Goal: Information Seeking & Learning: Learn about a topic

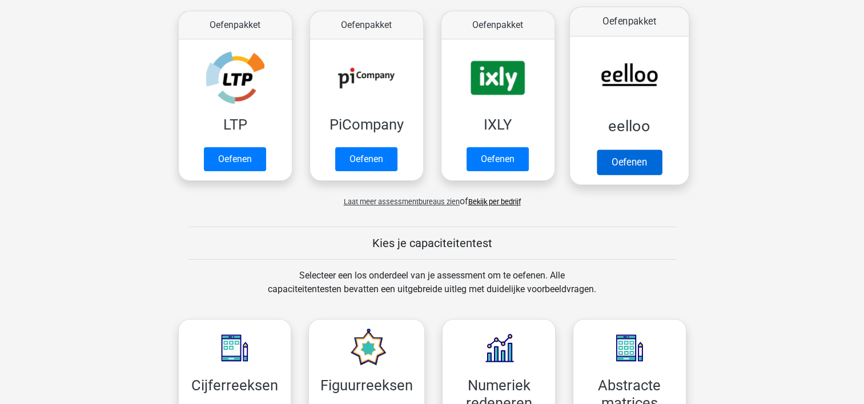
scroll to position [57, 0]
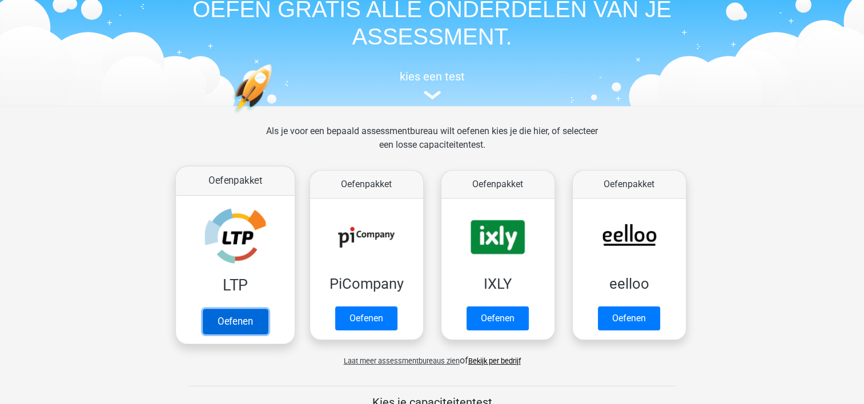
click at [234, 327] on link "Oefenen" at bounding box center [234, 321] width 65 height 25
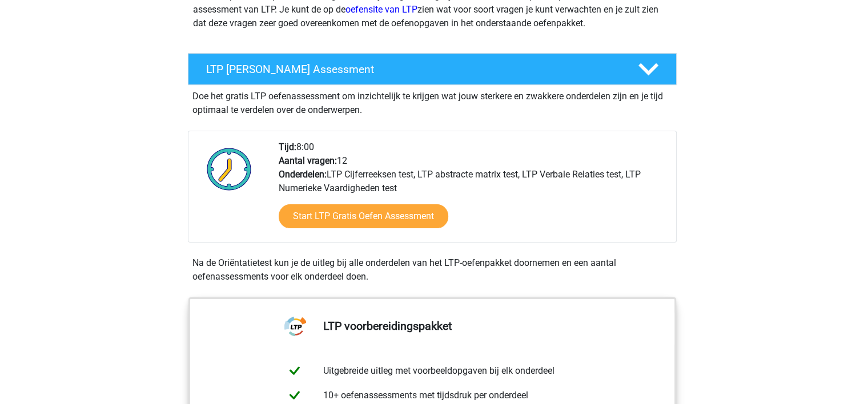
scroll to position [171, 0]
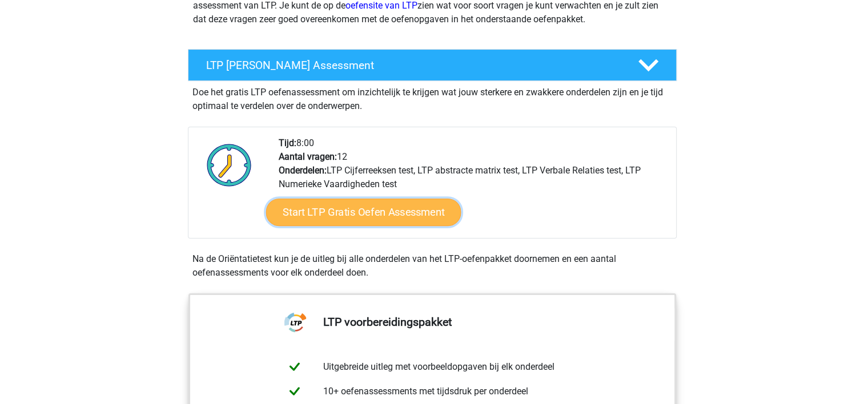
click at [340, 217] on link "Start LTP Gratis Oefen Assessment" at bounding box center [362, 212] width 195 height 27
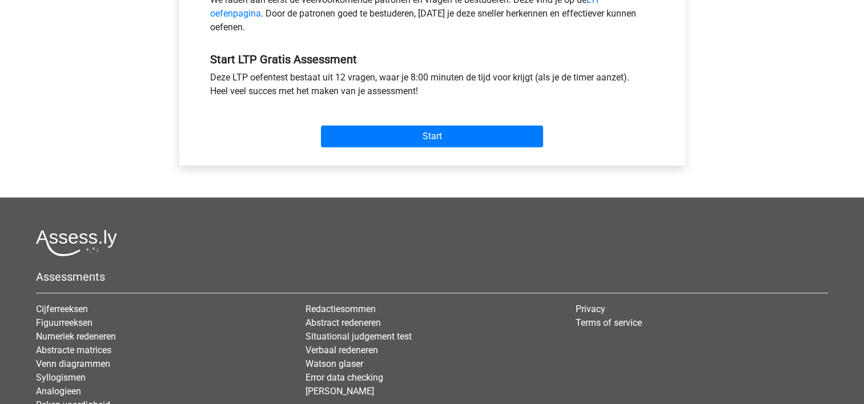
scroll to position [400, 0]
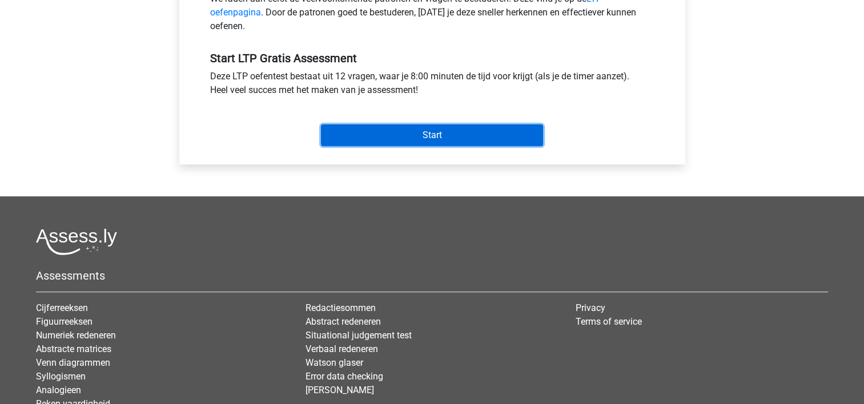
click at [378, 140] on input "Start" at bounding box center [432, 135] width 222 height 22
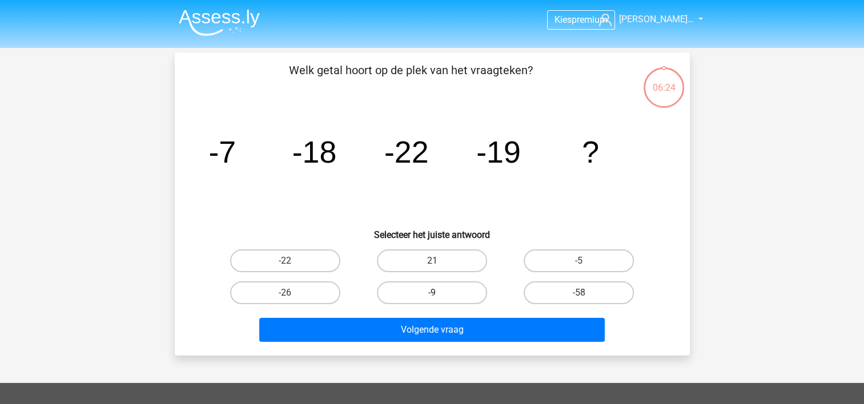
click at [428, 291] on label "-9" at bounding box center [432, 292] width 110 height 23
click at [432, 293] on input "-9" at bounding box center [435, 296] width 7 height 7
radio input "true"
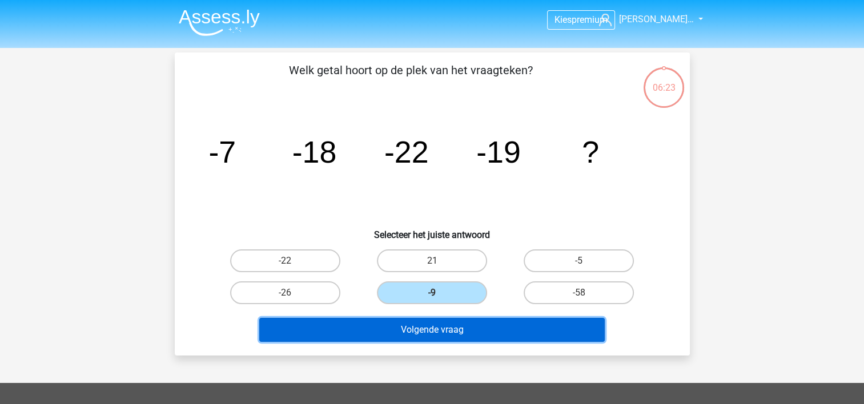
click at [457, 325] on button "Volgende vraag" at bounding box center [431, 330] width 345 height 24
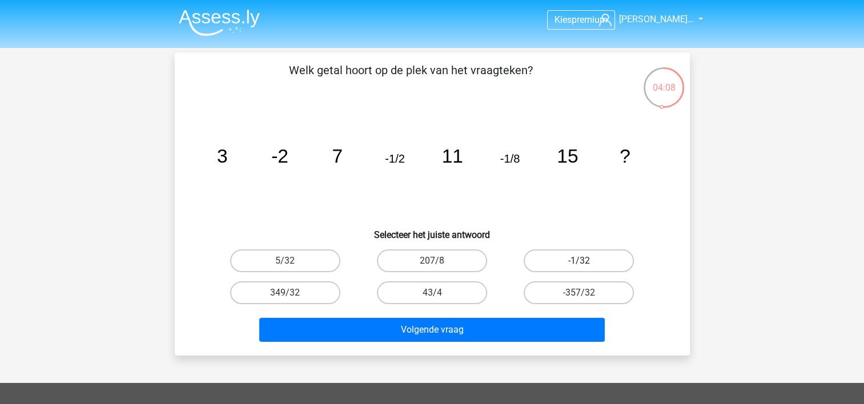
click at [584, 257] on label "-1/32" at bounding box center [579, 260] width 110 height 23
click at [584, 261] on input "-1/32" at bounding box center [582, 264] width 7 height 7
radio input "true"
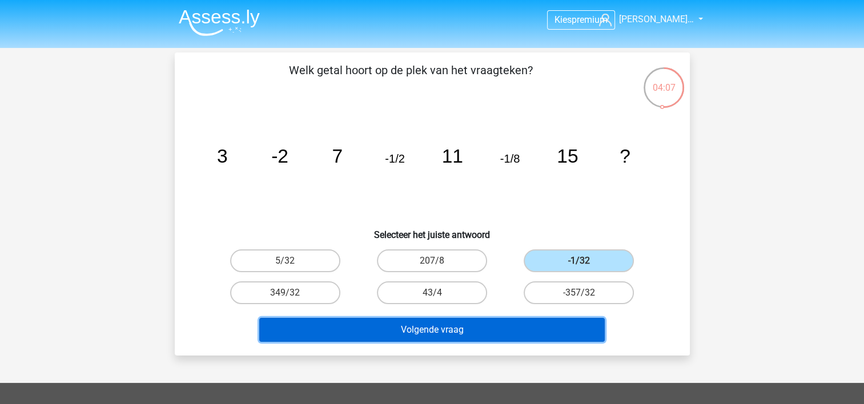
click at [542, 320] on button "Volgende vraag" at bounding box center [431, 330] width 345 height 24
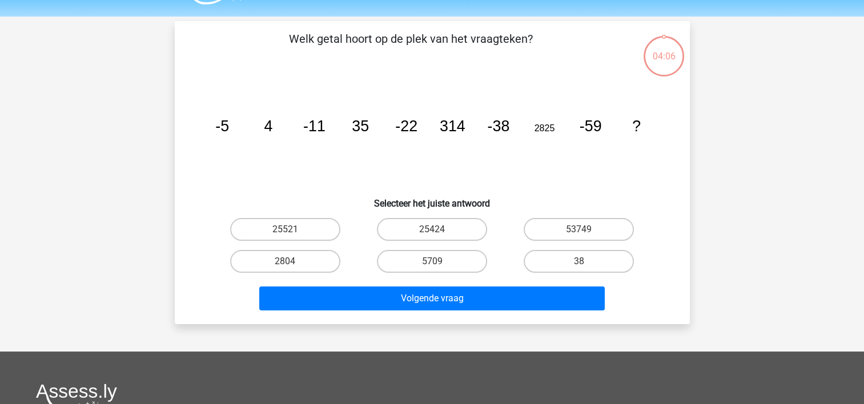
scroll to position [53, 0]
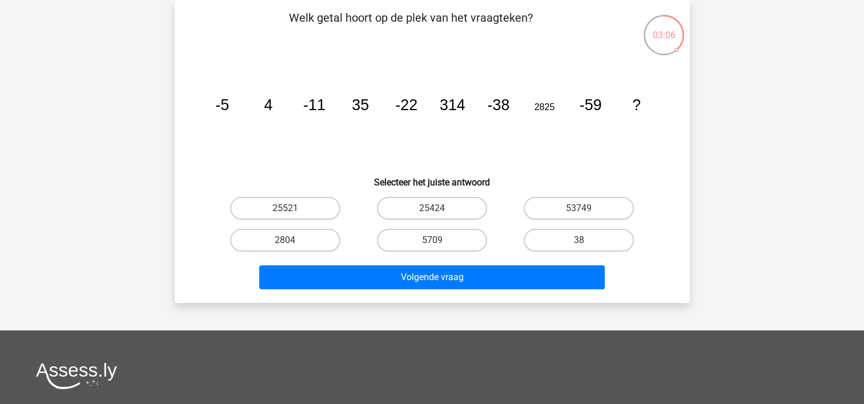
drag, startPoint x: 434, startPoint y: 240, endPoint x: 442, endPoint y: 260, distance: 21.7
click at [434, 240] on input "5709" at bounding box center [435, 243] width 7 height 7
radio input "true"
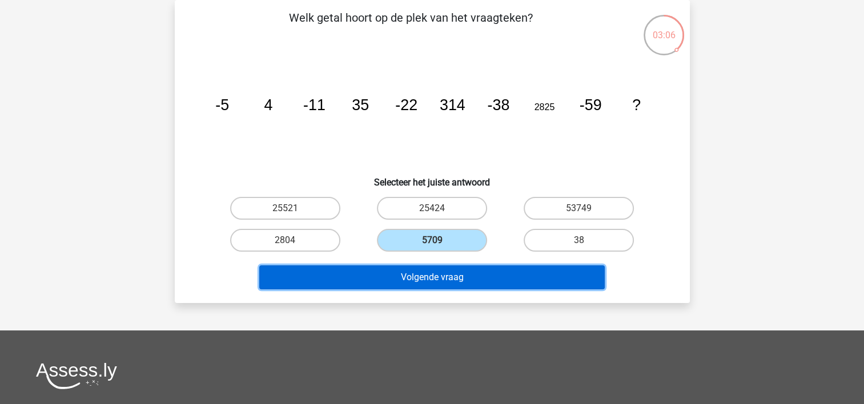
click at [449, 277] on button "Volgende vraag" at bounding box center [431, 277] width 345 height 24
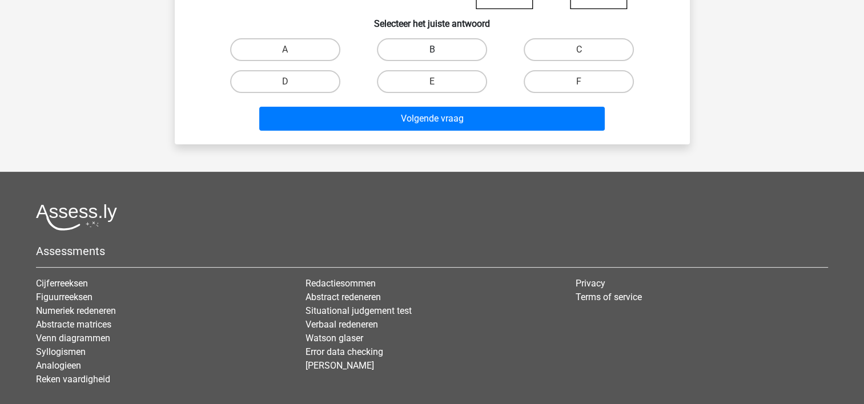
scroll to position [0, 0]
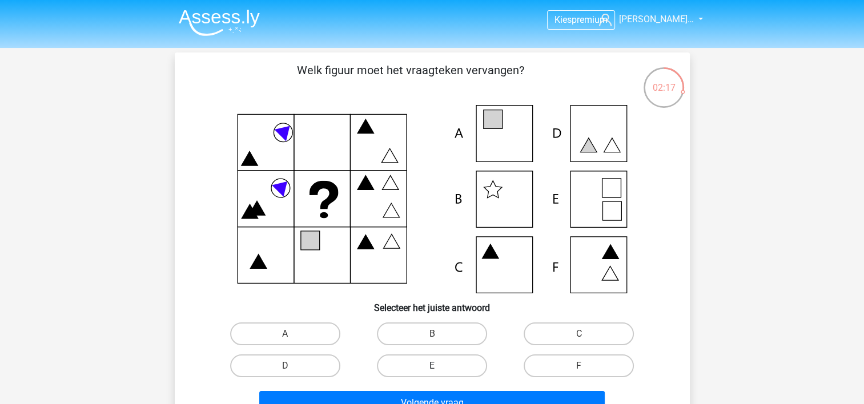
click at [421, 359] on label "E" at bounding box center [432, 366] width 110 height 23
click at [432, 366] on input "E" at bounding box center [435, 369] width 7 height 7
radio input "true"
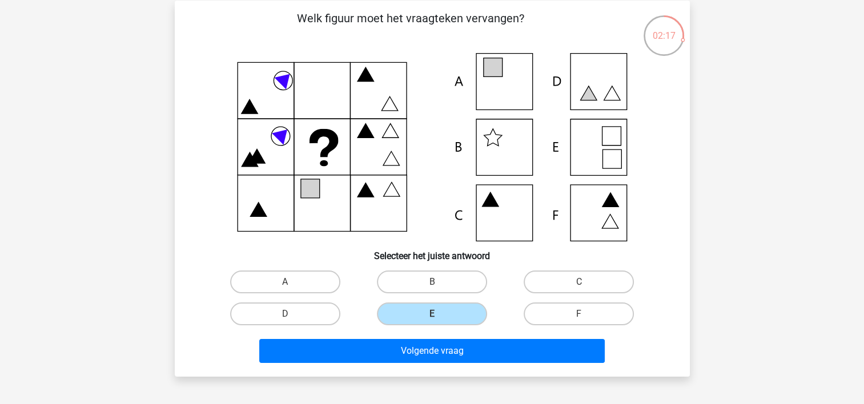
scroll to position [114, 0]
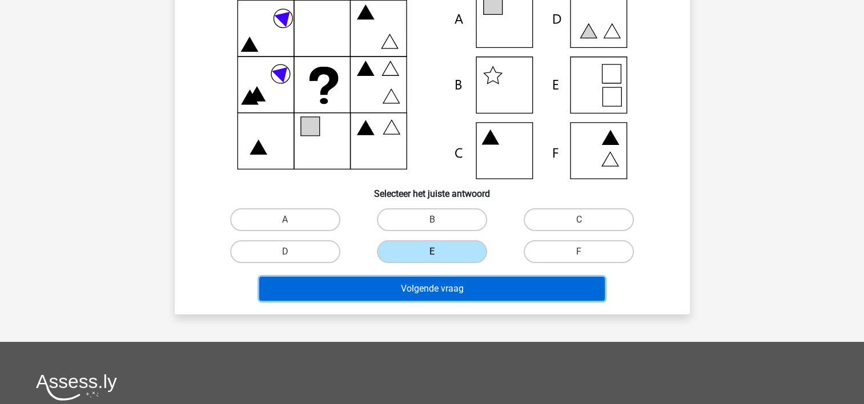
click at [426, 295] on button "Volgende vraag" at bounding box center [431, 289] width 345 height 24
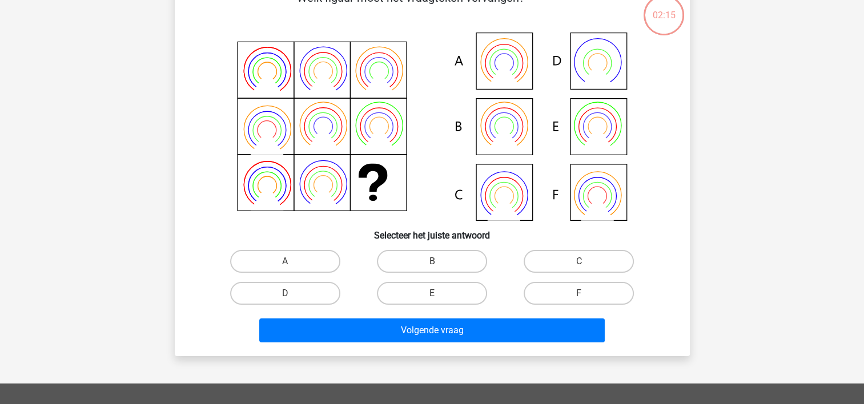
scroll to position [53, 0]
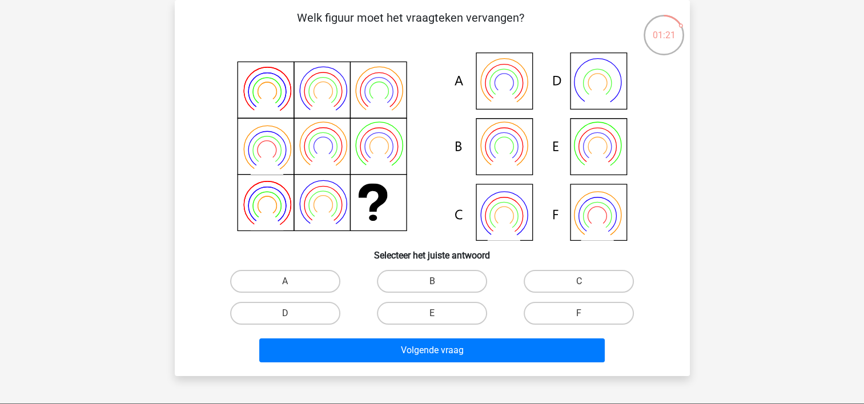
drag, startPoint x: 446, startPoint y: 284, endPoint x: 426, endPoint y: 334, distance: 54.3
click at [445, 285] on label "B" at bounding box center [432, 281] width 110 height 23
click at [439, 285] on input "B" at bounding box center [435, 284] width 7 height 7
radio input "true"
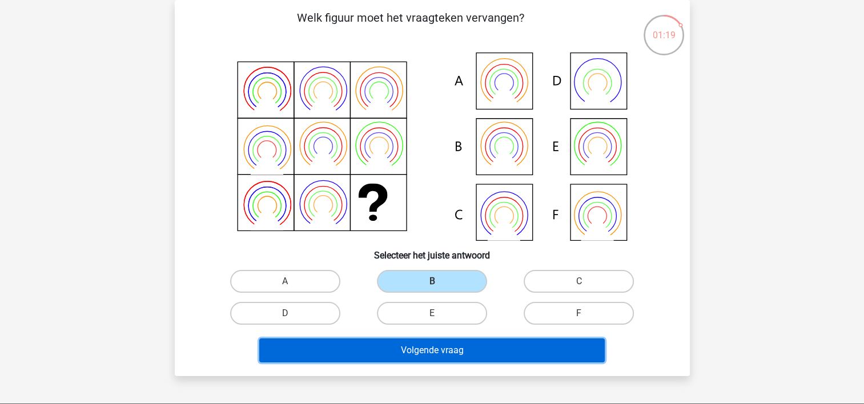
click at [433, 344] on button "Volgende vraag" at bounding box center [431, 351] width 345 height 24
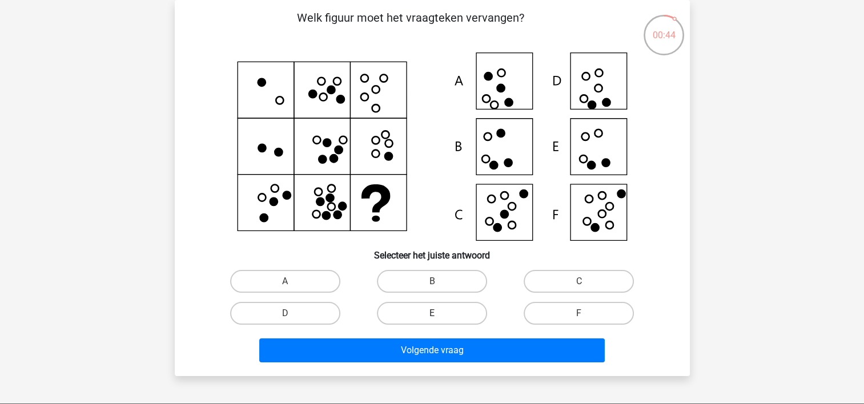
click at [454, 313] on label "E" at bounding box center [432, 313] width 110 height 23
click at [439, 313] on input "E" at bounding box center [435, 316] width 7 height 7
radio input "true"
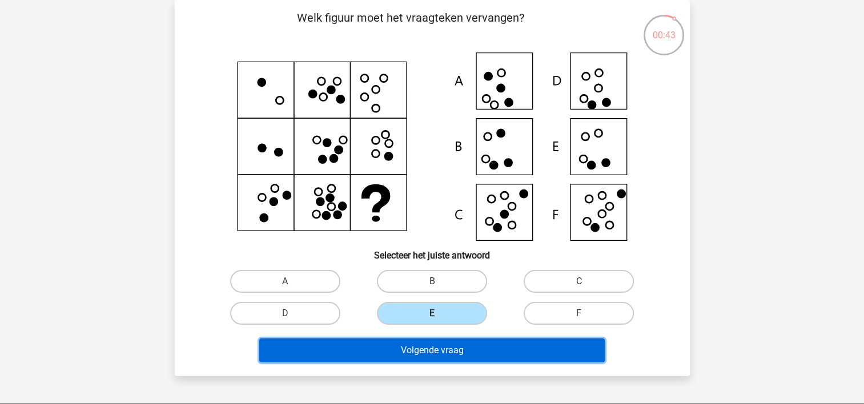
click at [481, 351] on button "Volgende vraag" at bounding box center [431, 351] width 345 height 24
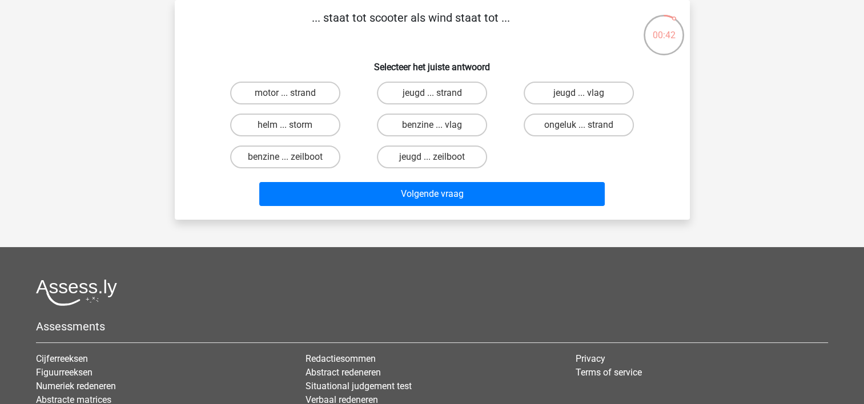
scroll to position [0, 0]
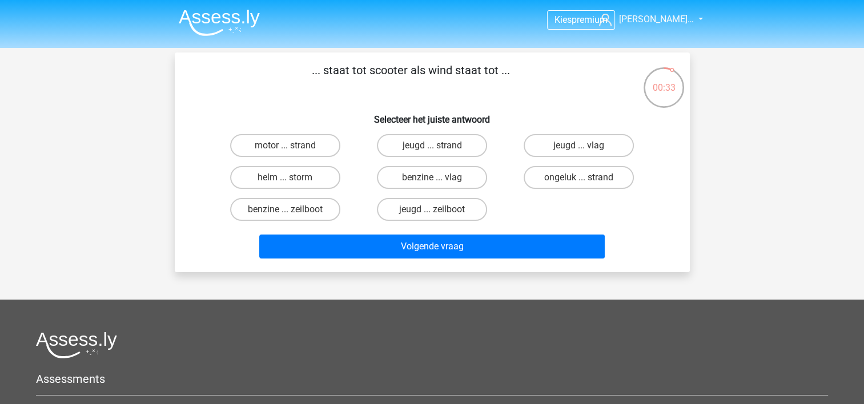
drag, startPoint x: 498, startPoint y: 71, endPoint x: 324, endPoint y: 64, distance: 174.3
click at [324, 64] on p "... staat tot scooter als wind staat tot ..." at bounding box center [411, 79] width 436 height 34
copy p "staat tot scooter als wind staat tot"
click at [308, 203] on label "benzine ... zeilboot" at bounding box center [285, 209] width 110 height 23
click at [292, 210] on input "benzine ... zeilboot" at bounding box center [288, 213] width 7 height 7
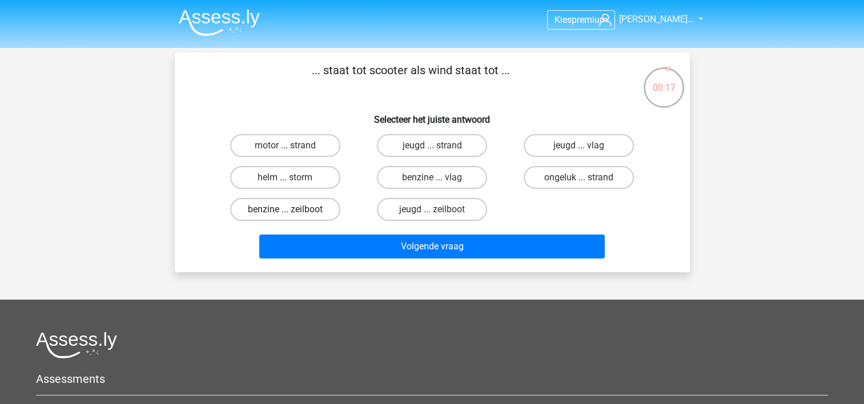
radio input "true"
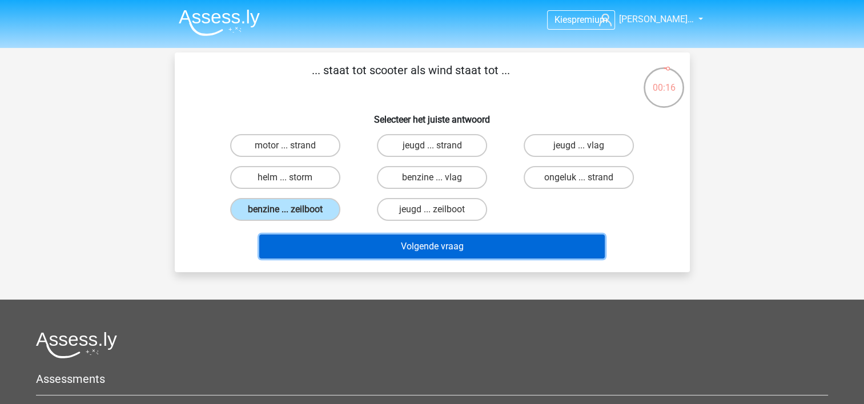
click at [333, 237] on button "Volgende vraag" at bounding box center [431, 247] width 345 height 24
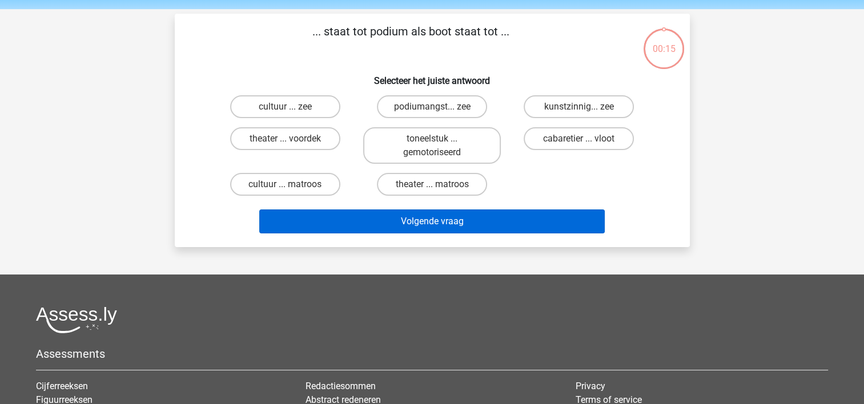
scroll to position [53, 0]
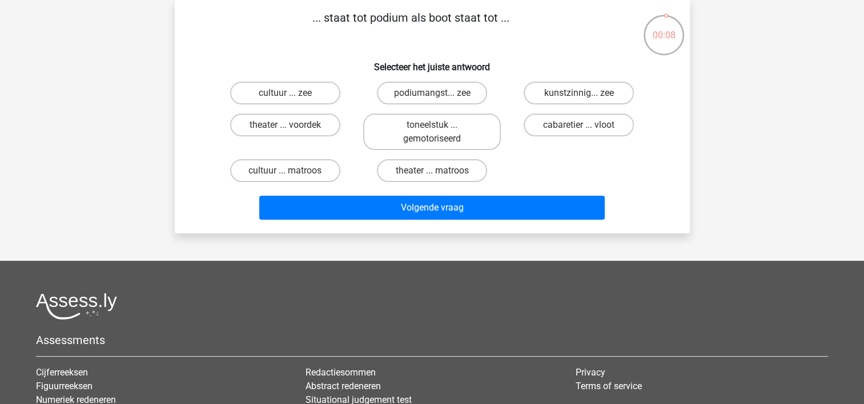
drag, startPoint x: 474, startPoint y: 18, endPoint x: 318, endPoint y: 20, distance: 155.9
click at [318, 20] on p "... staat tot podium als boot staat tot ..." at bounding box center [411, 26] width 436 height 34
copy p ". staat tot podium als boot staat tot .."
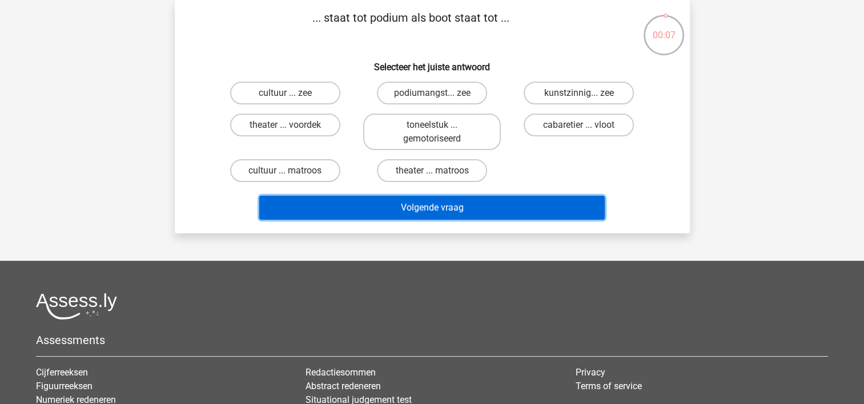
click at [466, 213] on button "Volgende vraag" at bounding box center [431, 208] width 345 height 24
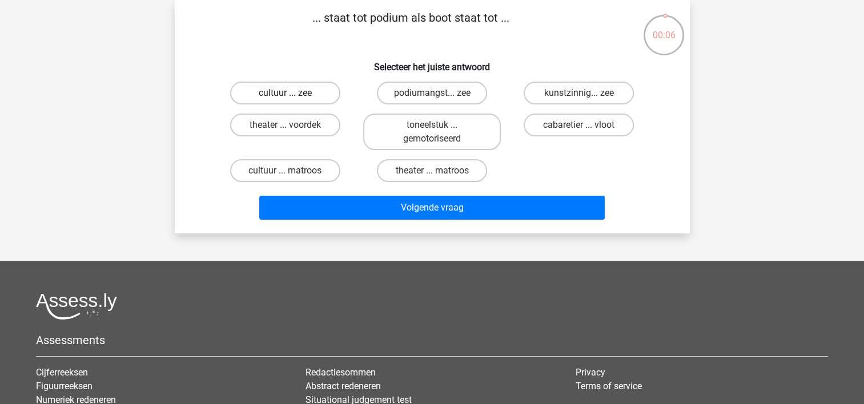
click at [311, 89] on label "cultuur ... zee" at bounding box center [285, 93] width 110 height 23
click at [292, 93] on input "cultuur ... zee" at bounding box center [288, 96] width 7 height 7
radio input "true"
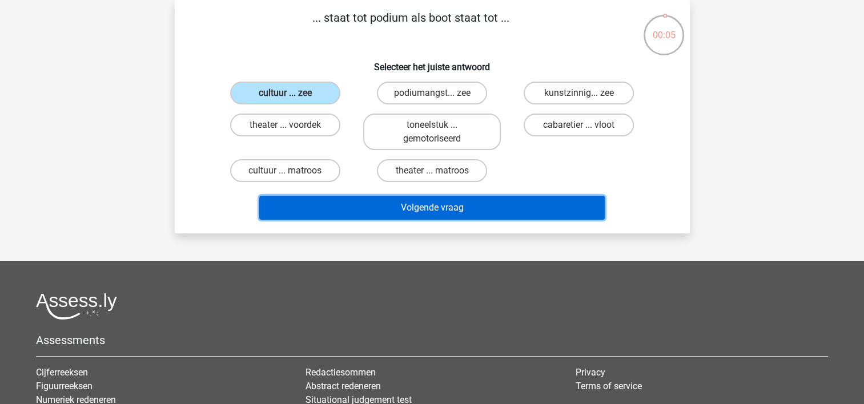
click at [345, 208] on button "Volgende vraag" at bounding box center [431, 208] width 345 height 24
drag, startPoint x: 369, startPoint y: 210, endPoint x: 361, endPoint y: 203, distance: 10.5
click at [370, 210] on button "Volgende vraag" at bounding box center [431, 208] width 345 height 24
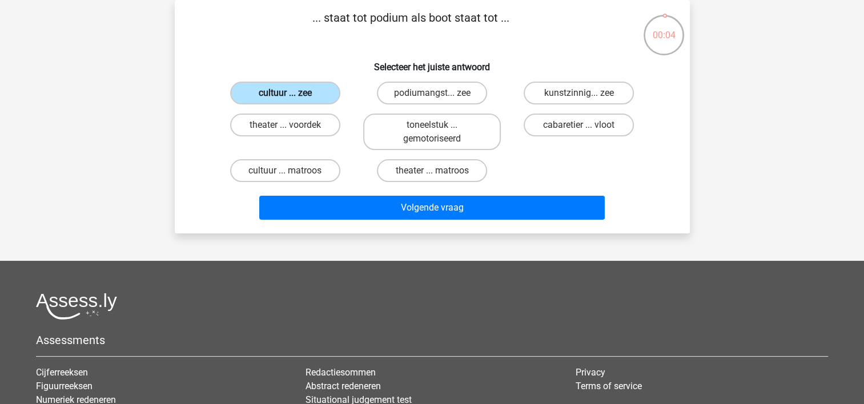
click at [304, 91] on label "cultuur ... zee" at bounding box center [285, 93] width 110 height 23
click at [292, 93] on input "cultuur ... zee" at bounding box center [288, 96] width 7 height 7
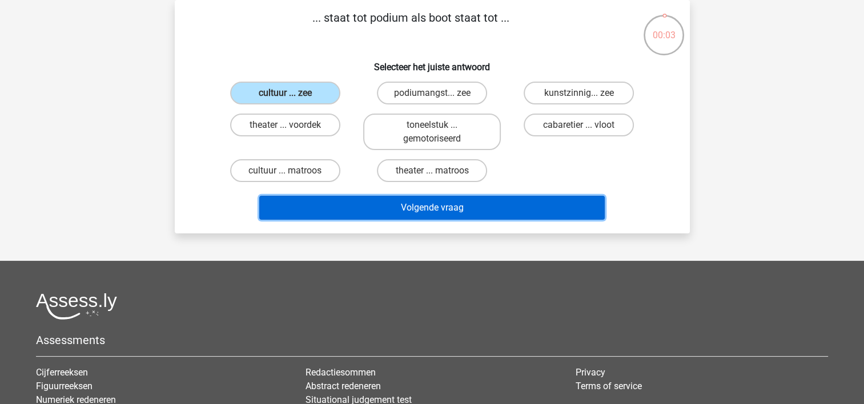
click at [352, 199] on button "Volgende vraag" at bounding box center [431, 208] width 345 height 24
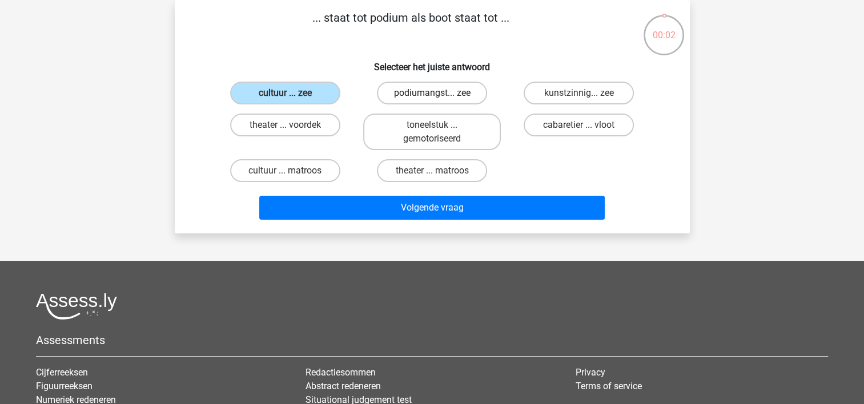
click at [417, 88] on label "podiumangst... zee" at bounding box center [432, 93] width 110 height 23
click at [432, 93] on input "podiumangst... zee" at bounding box center [435, 96] width 7 height 7
radio input "true"
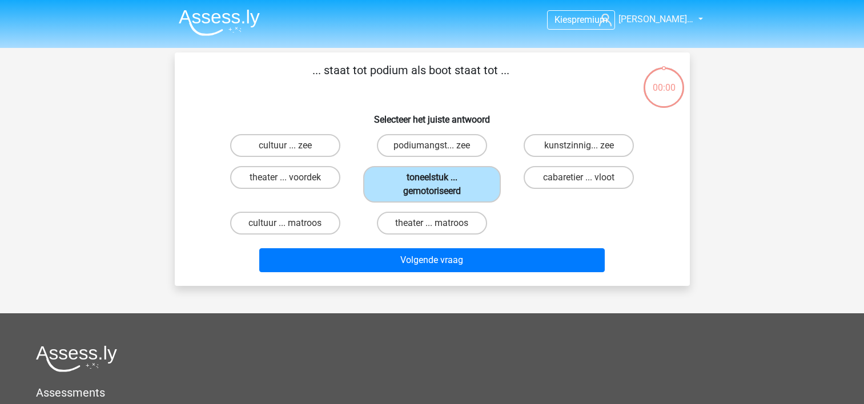
scroll to position [53, 0]
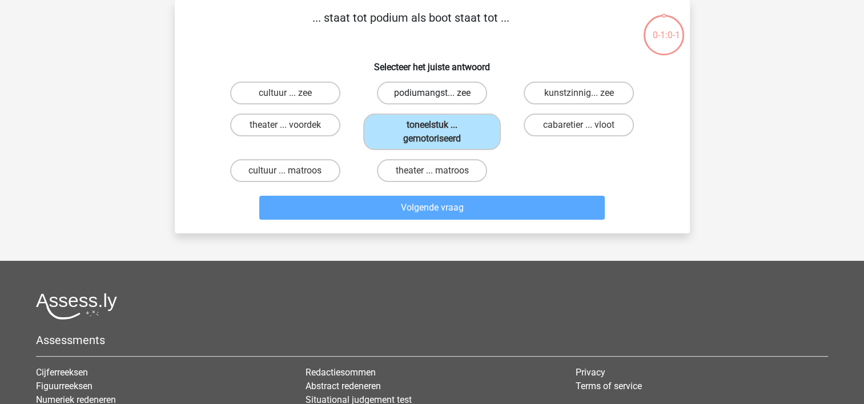
click at [423, 84] on label "podiumangst... zee" at bounding box center [432, 93] width 110 height 23
click at [432, 93] on input "podiumangst... zee" at bounding box center [435, 96] width 7 height 7
radio input "true"
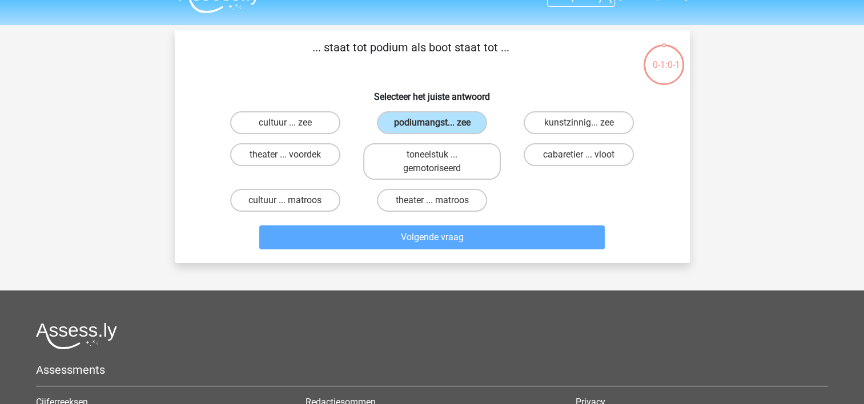
scroll to position [0, 0]
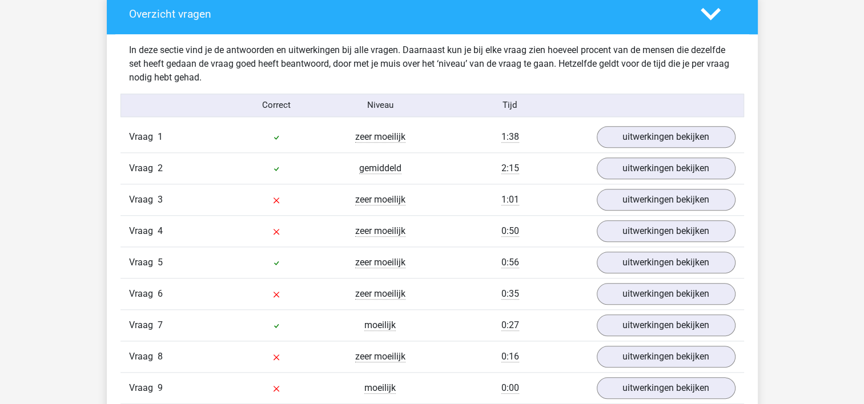
scroll to position [1199, 0]
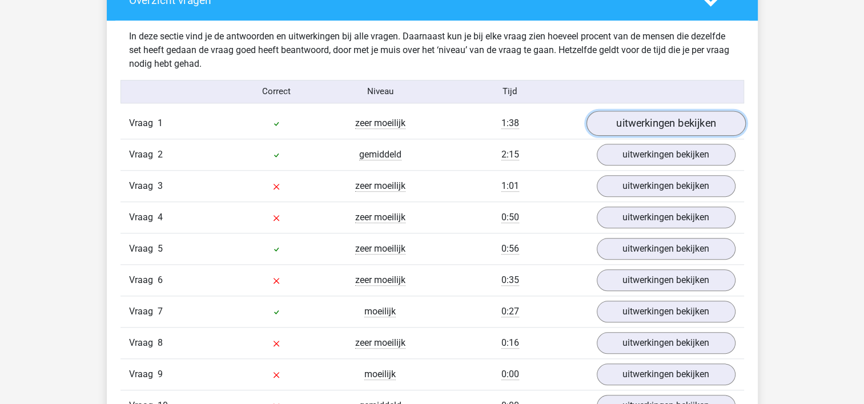
click at [678, 129] on link "uitwerkingen bekijken" at bounding box center [665, 123] width 159 height 25
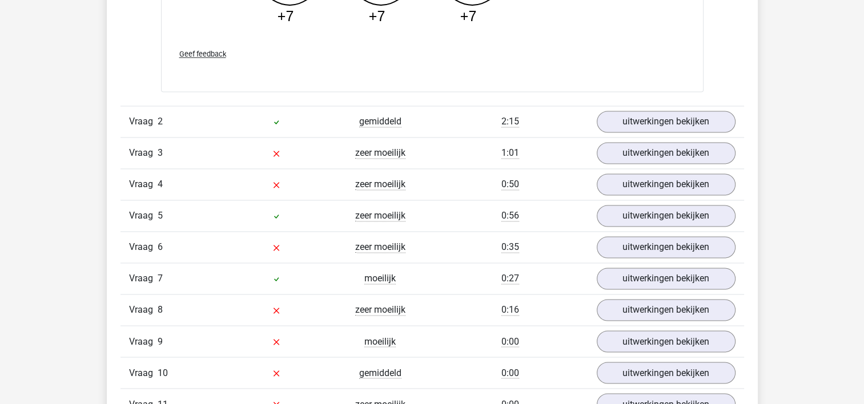
scroll to position [1827, 0]
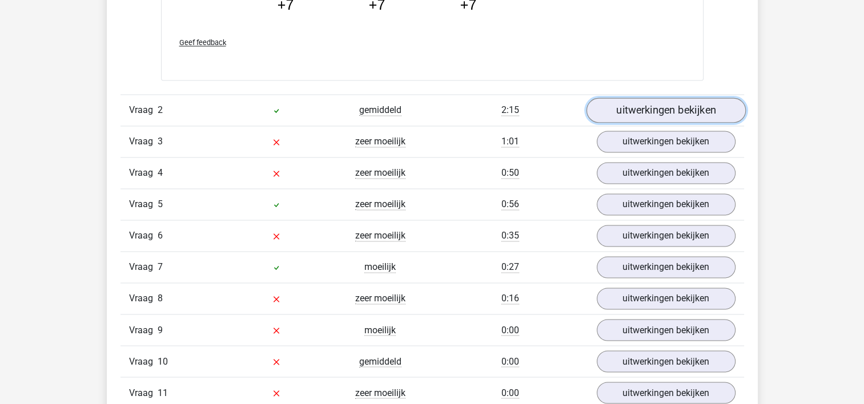
click at [615, 100] on link "uitwerkingen bekijken" at bounding box center [665, 110] width 159 height 25
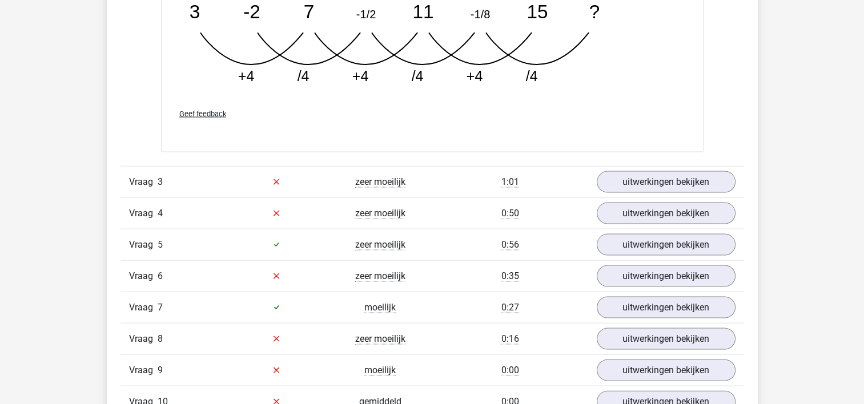
scroll to position [2341, 0]
click at [655, 179] on link "uitwerkingen bekijken" at bounding box center [665, 181] width 159 height 25
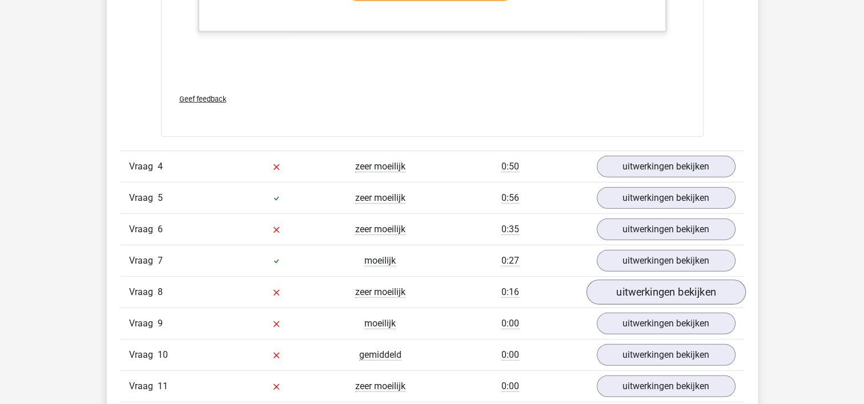
scroll to position [3083, 0]
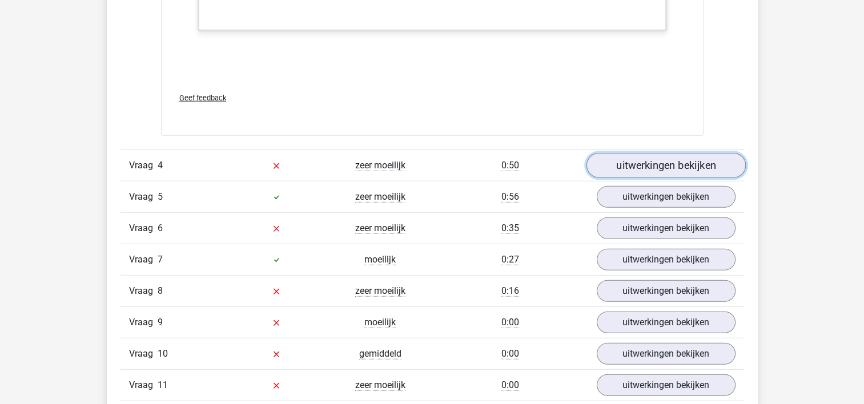
click at [710, 160] on link "uitwerkingen bekijken" at bounding box center [665, 166] width 159 height 25
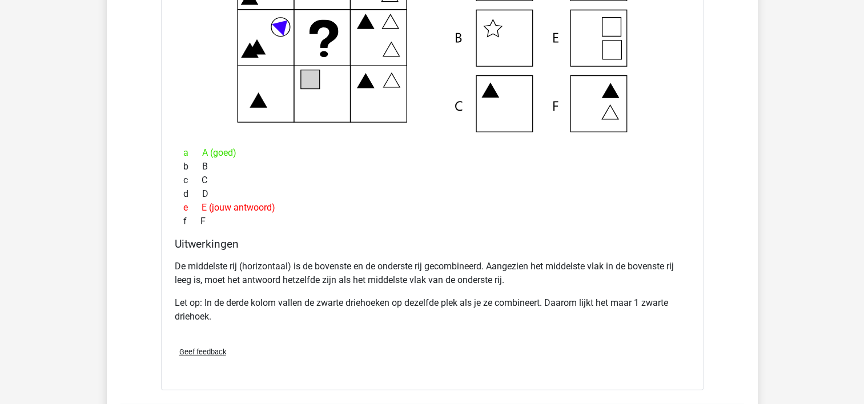
scroll to position [3425, 0]
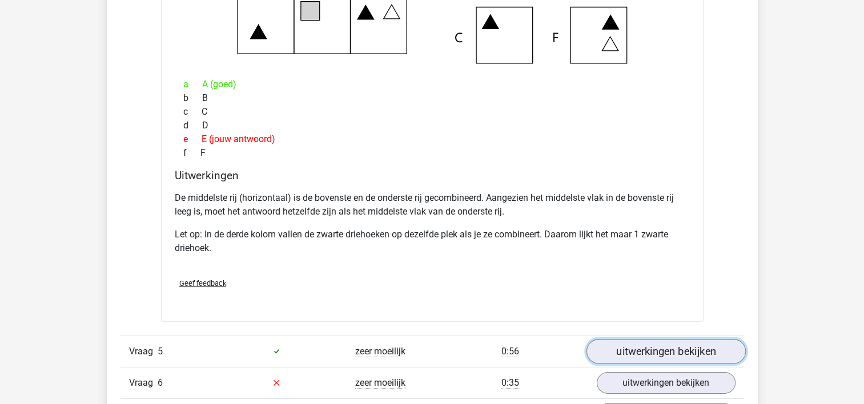
click at [683, 349] on link "uitwerkingen bekijken" at bounding box center [665, 351] width 159 height 25
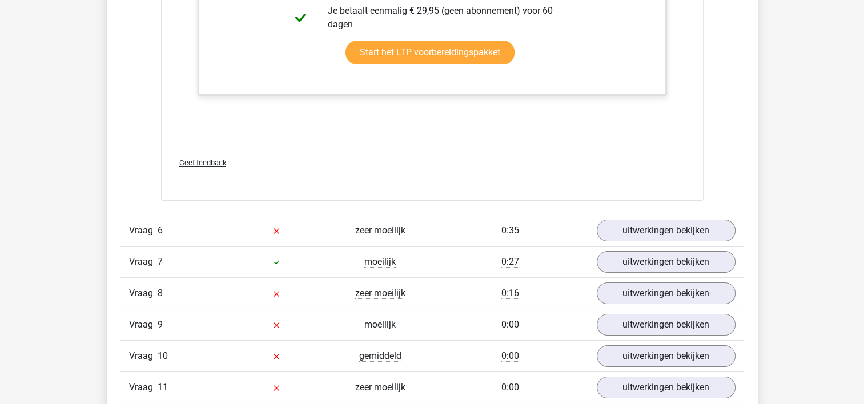
scroll to position [4396, 0]
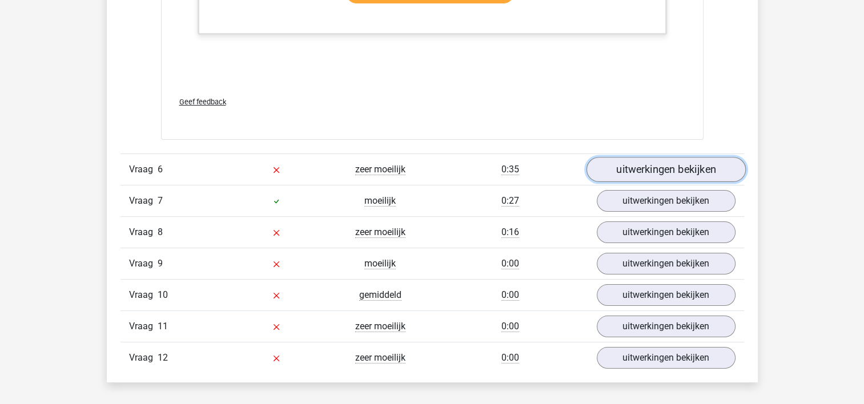
click at [651, 171] on link "uitwerkingen bekijken" at bounding box center [665, 169] width 159 height 25
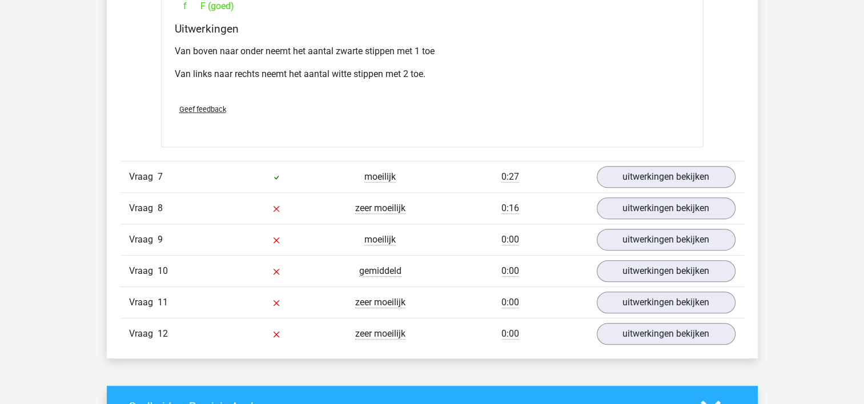
scroll to position [4910, 0]
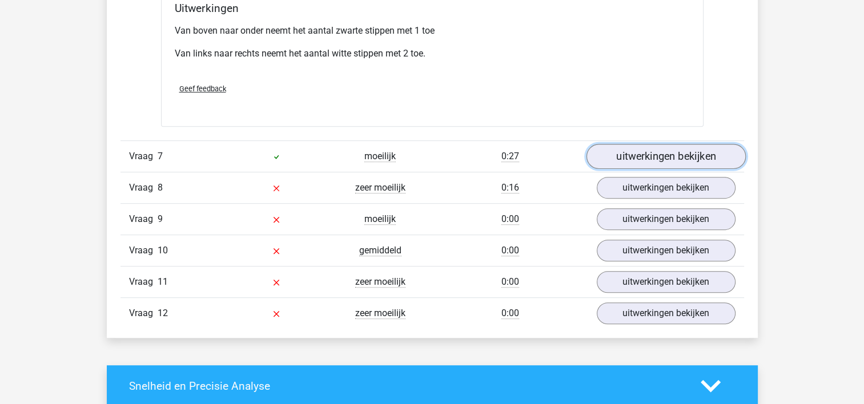
click at [629, 152] on link "uitwerkingen bekijken" at bounding box center [665, 156] width 159 height 25
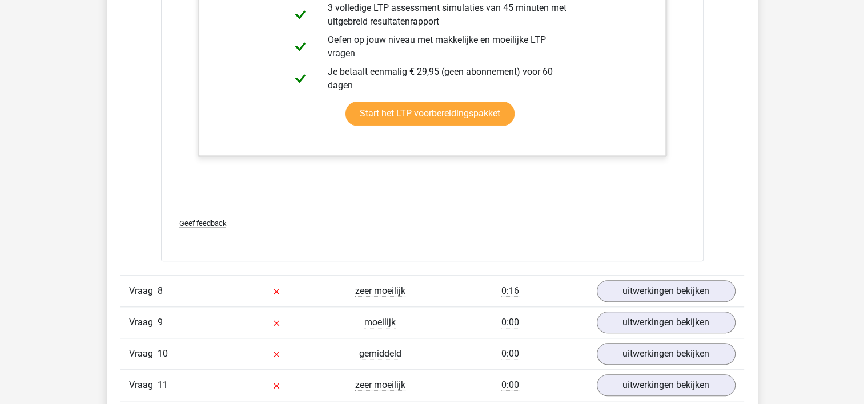
scroll to position [5424, 0]
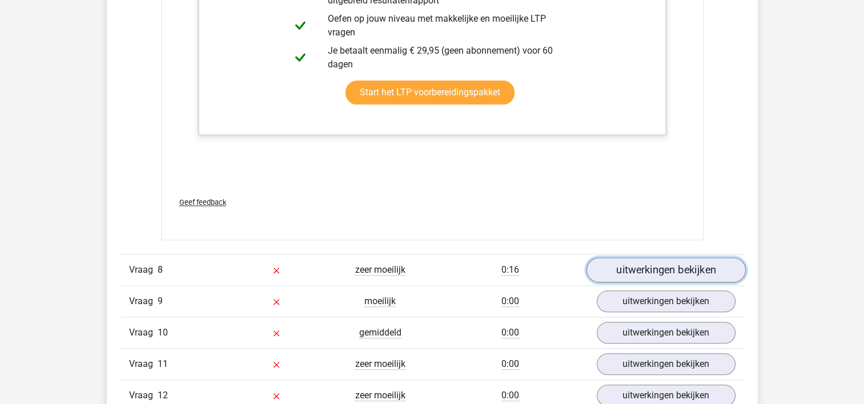
click at [684, 261] on link "uitwerkingen bekijken" at bounding box center [665, 269] width 159 height 25
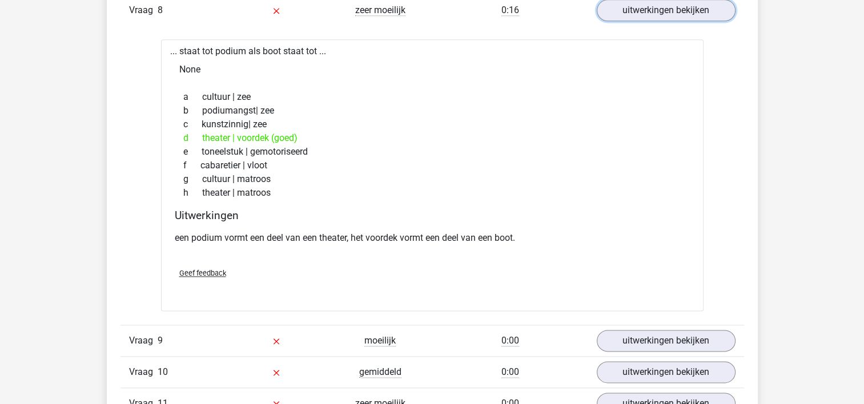
scroll to position [5937, 0]
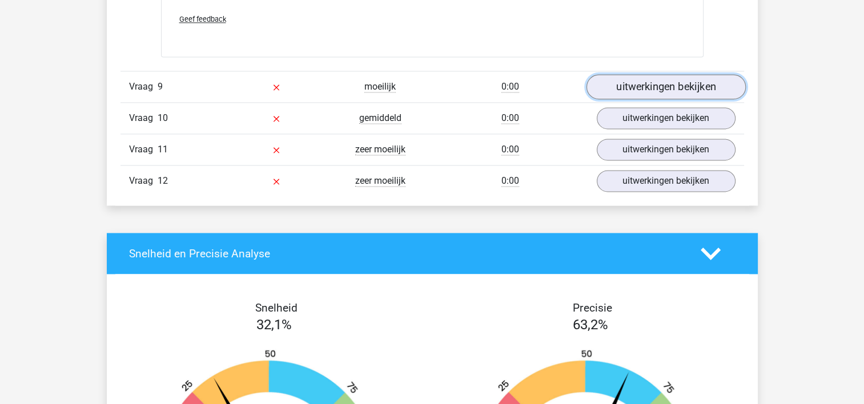
click at [633, 83] on link "uitwerkingen bekijken" at bounding box center [665, 87] width 159 height 25
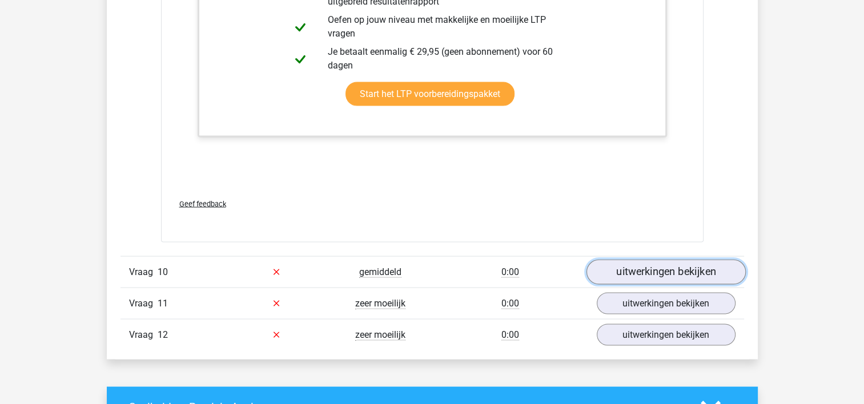
click at [665, 259] on link "uitwerkingen bekijken" at bounding box center [665, 271] width 159 height 25
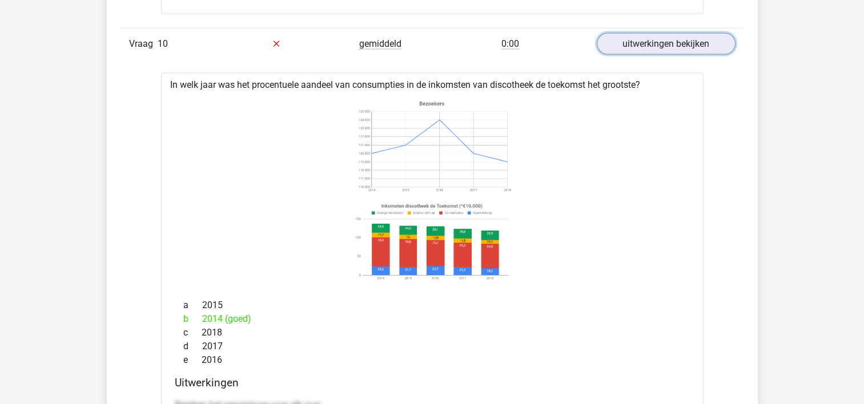
scroll to position [6622, 0]
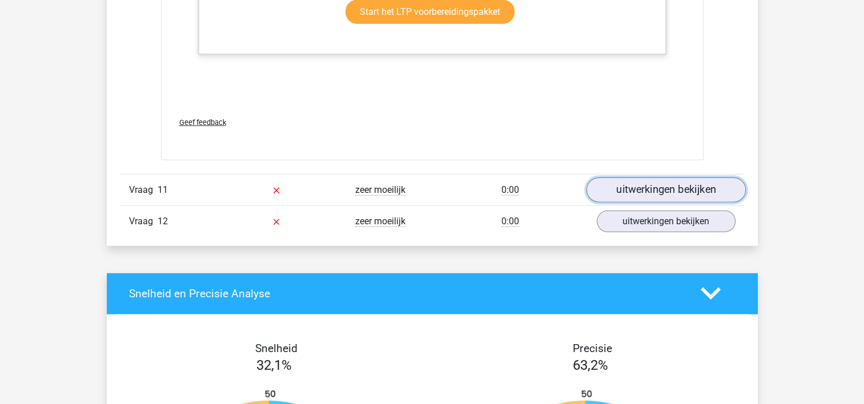
click at [706, 185] on link "uitwerkingen bekijken" at bounding box center [665, 190] width 159 height 25
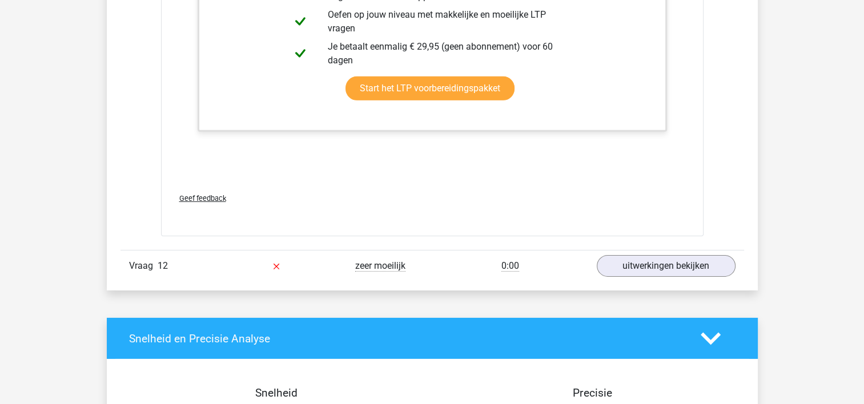
scroll to position [8050, 0]
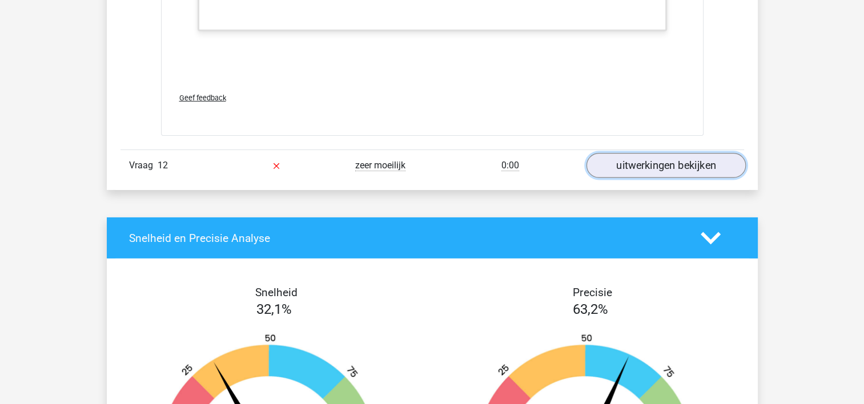
click at [663, 153] on link "uitwerkingen bekijken" at bounding box center [665, 165] width 159 height 25
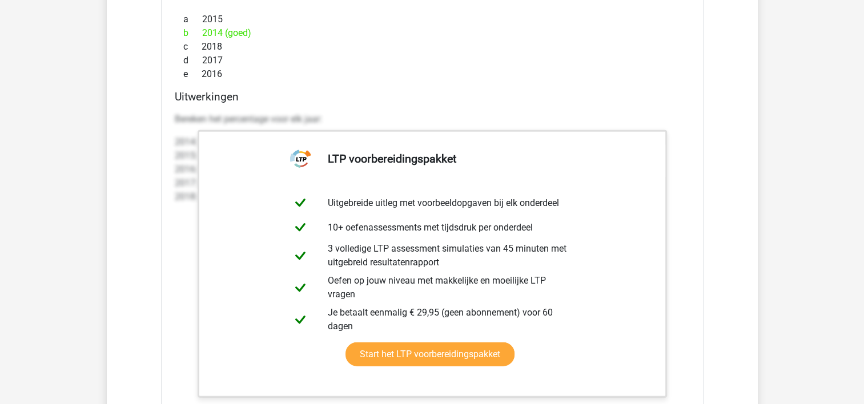
scroll to position [6394, 0]
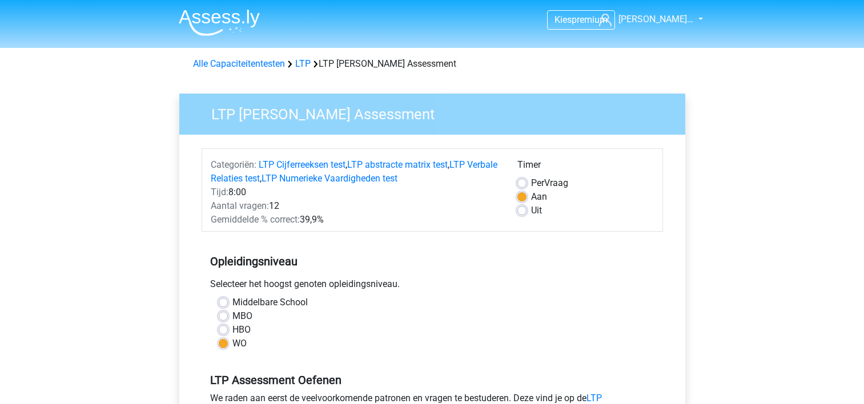
scroll to position [400, 0]
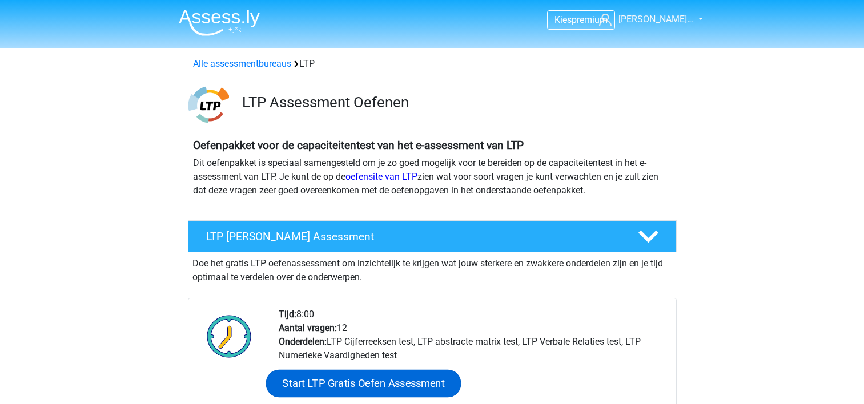
scroll to position [171, 0]
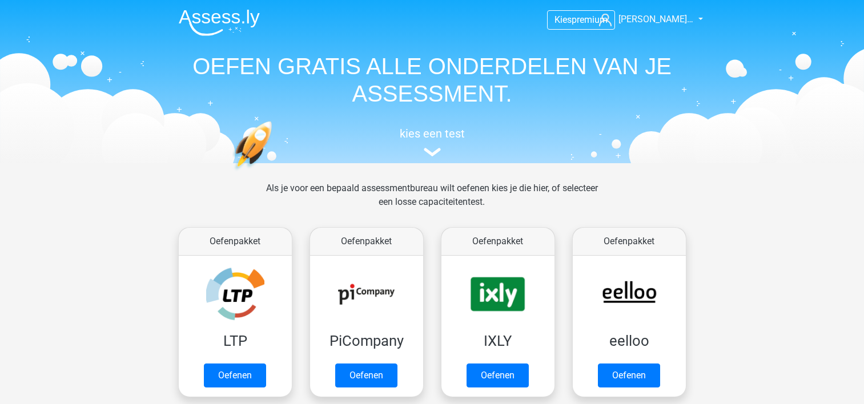
scroll to position [57, 0]
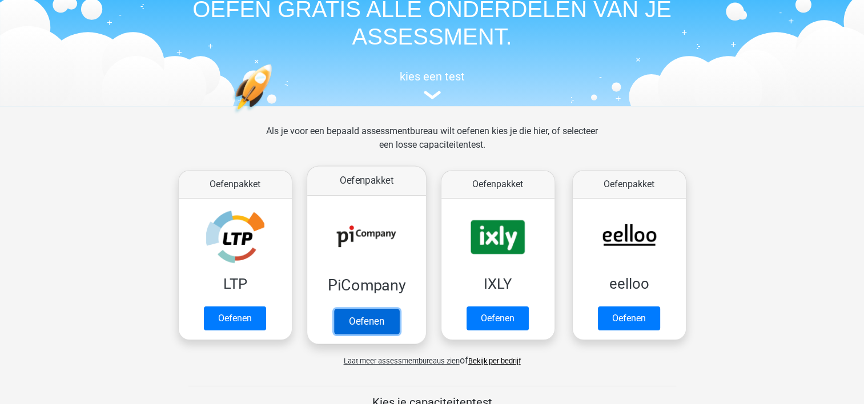
click at [373, 319] on link "Oefenen" at bounding box center [365, 321] width 65 height 25
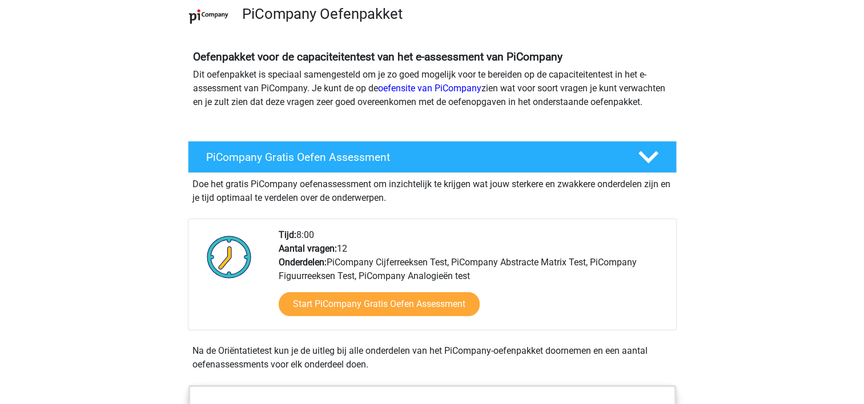
scroll to position [171, 0]
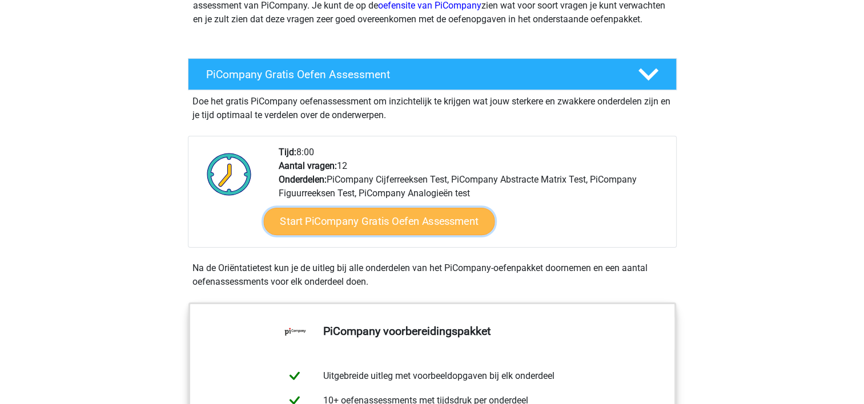
click at [394, 235] on link "Start PiCompany Gratis Oefen Assessment" at bounding box center [378, 221] width 231 height 27
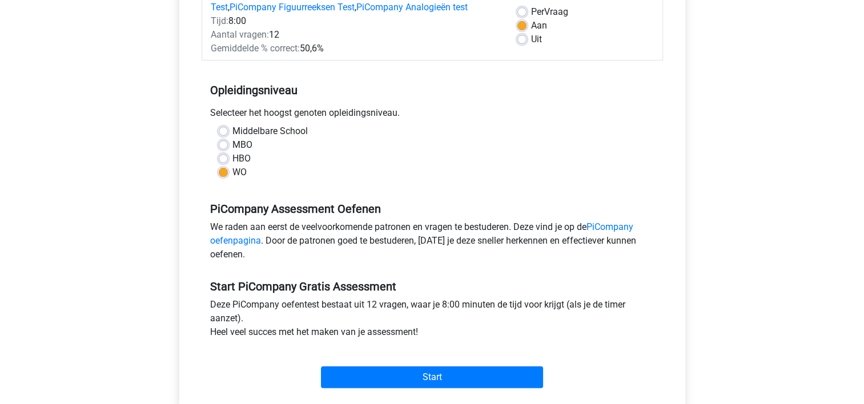
scroll to position [285, 0]
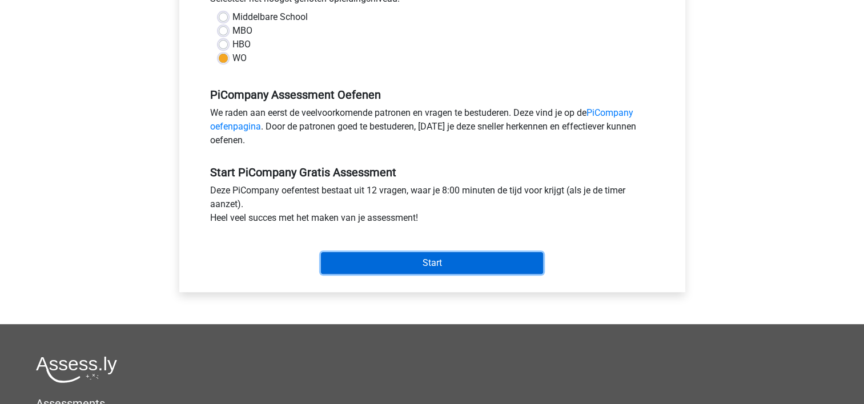
click at [402, 273] on input "Start" at bounding box center [432, 263] width 222 height 22
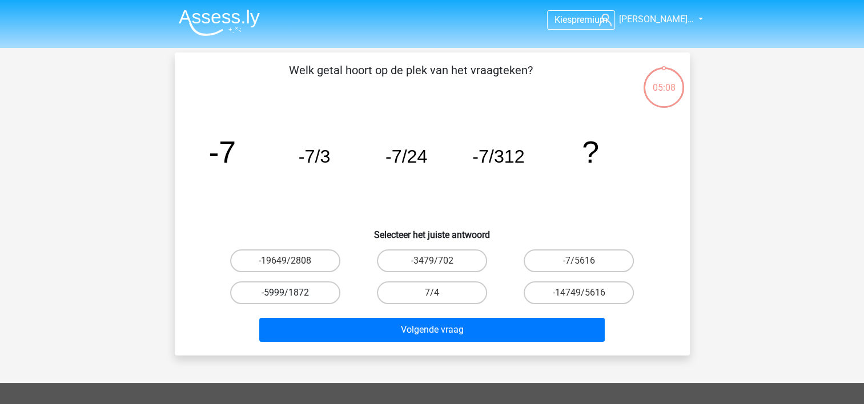
click at [295, 294] on label "-5999/1872" at bounding box center [285, 292] width 110 height 23
click at [292, 294] on input "-5999/1872" at bounding box center [288, 296] width 7 height 7
radio input "true"
click at [589, 259] on label "-7/5616" at bounding box center [579, 260] width 110 height 23
click at [586, 261] on input "-7/5616" at bounding box center [582, 264] width 7 height 7
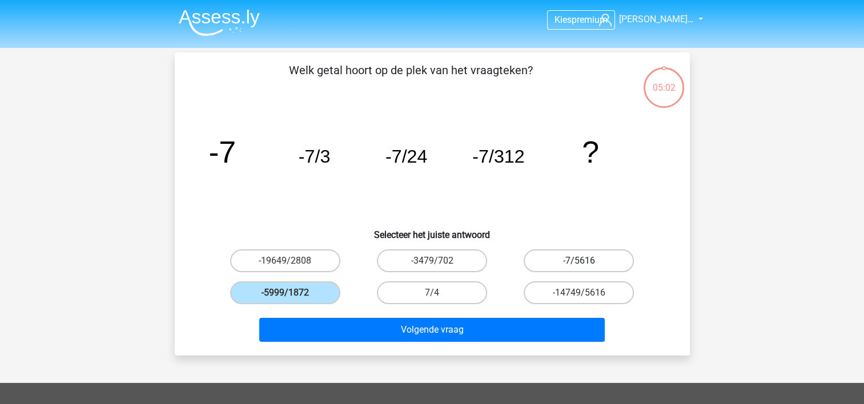
radio input "true"
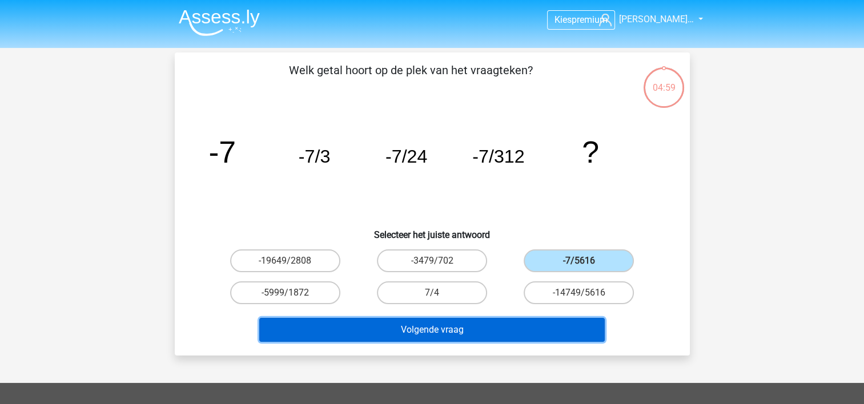
click at [565, 319] on button "Volgende vraag" at bounding box center [431, 330] width 345 height 24
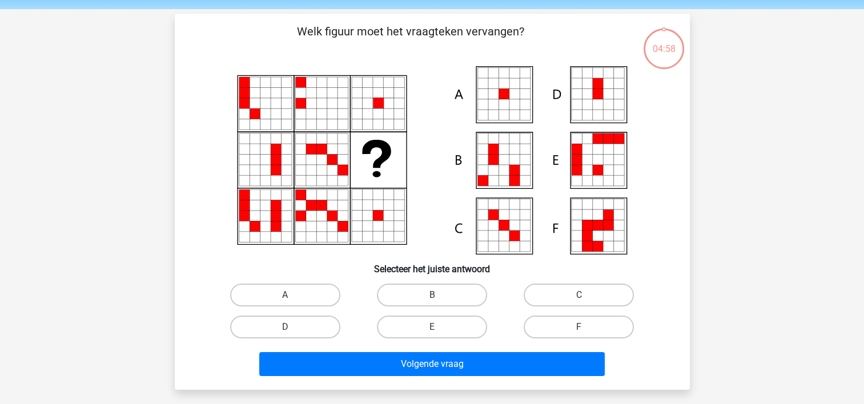
scroll to position [53, 0]
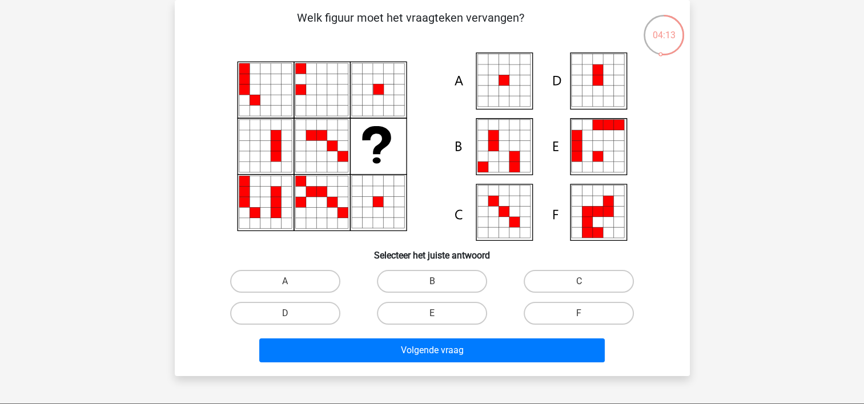
drag, startPoint x: 319, startPoint y: 276, endPoint x: 334, endPoint y: 294, distance: 23.5
click at [319, 276] on label "A" at bounding box center [285, 281] width 110 height 23
click at [292, 281] on input "A" at bounding box center [288, 284] width 7 height 7
radio input "true"
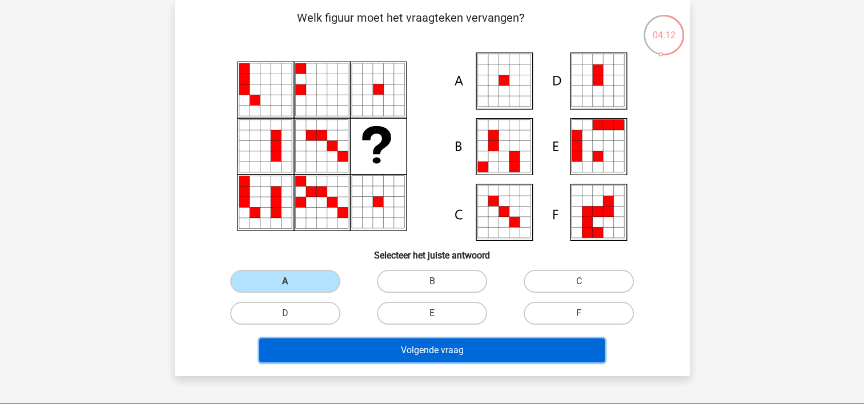
click at [385, 356] on button "Volgende vraag" at bounding box center [431, 351] width 345 height 24
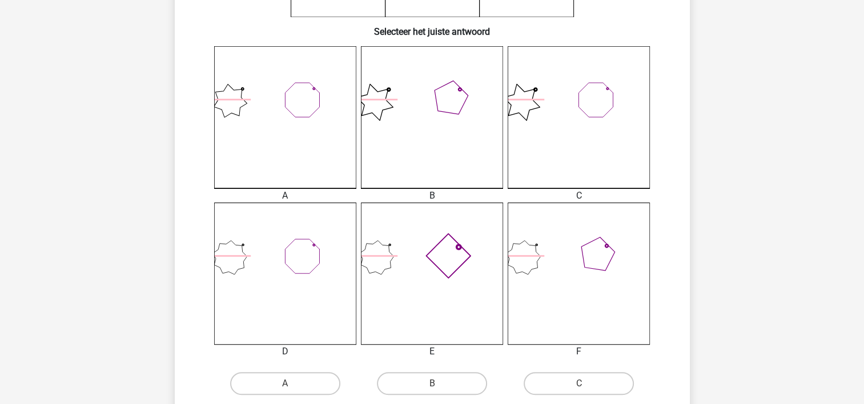
scroll to position [338, 0]
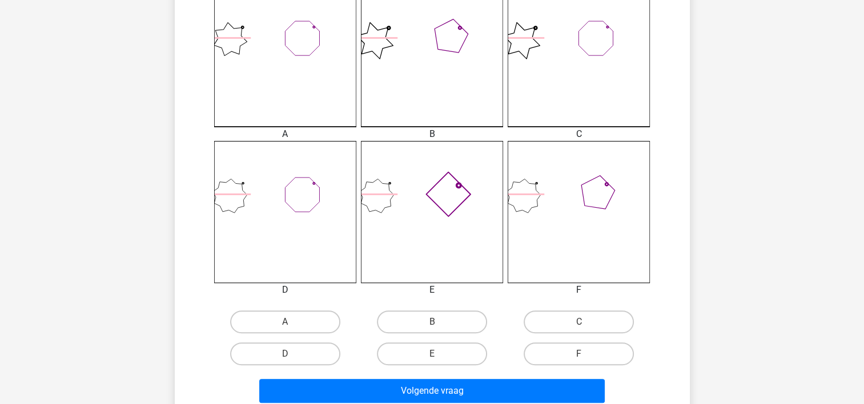
drag, startPoint x: 425, startPoint y: 356, endPoint x: 441, endPoint y: 366, distance: 18.7
click at [425, 356] on label "E" at bounding box center [432, 354] width 110 height 23
click at [432, 356] on input "E" at bounding box center [435, 357] width 7 height 7
radio input "true"
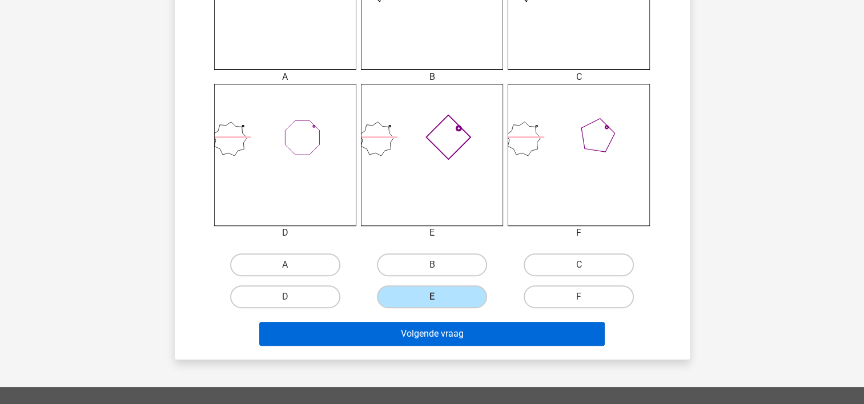
drag, startPoint x: 438, startPoint y: 346, endPoint x: 433, endPoint y: 342, distance: 6.5
click at [437, 345] on div "Volgende vraag" at bounding box center [432, 336] width 441 height 29
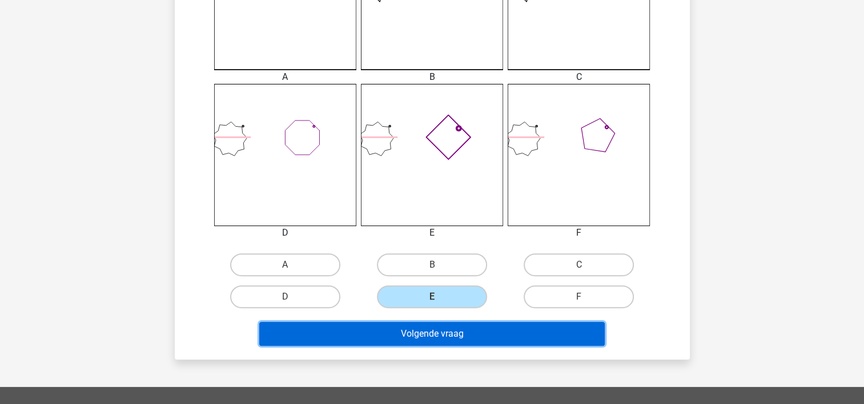
click at [422, 329] on button "Volgende vraag" at bounding box center [431, 334] width 345 height 24
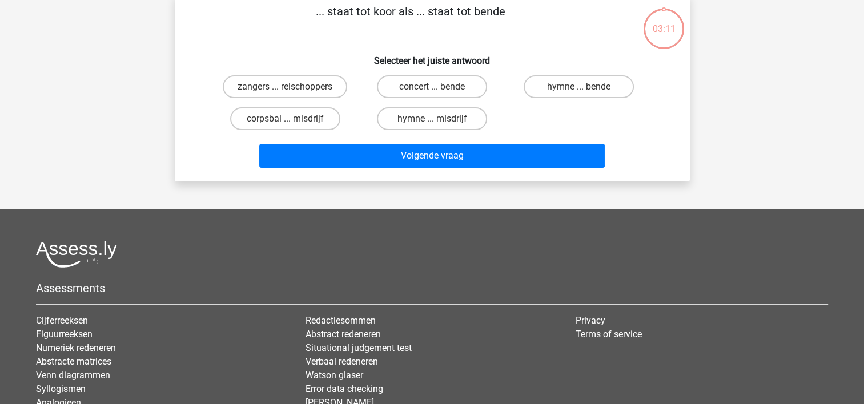
scroll to position [53, 0]
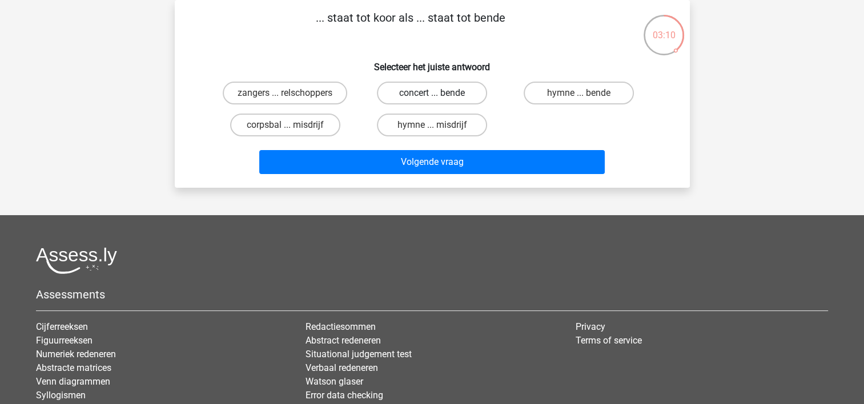
drag, startPoint x: 420, startPoint y: 89, endPoint x: 434, endPoint y: 182, distance: 94.1
click at [420, 89] on label "concert ... bende" at bounding box center [432, 93] width 110 height 23
click at [432, 93] on input "concert ... bende" at bounding box center [435, 96] width 7 height 7
radio input "true"
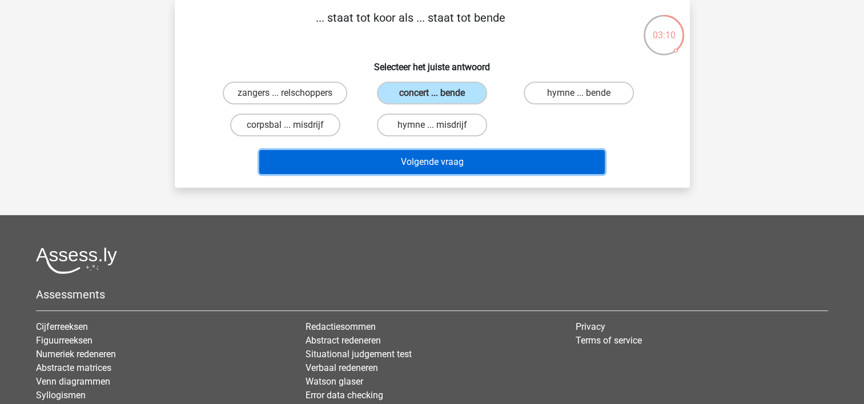
click at [433, 166] on button "Volgende vraag" at bounding box center [431, 162] width 345 height 24
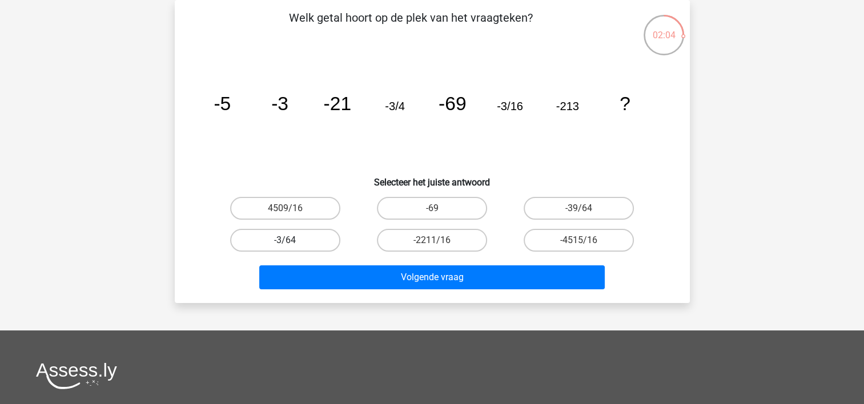
click at [299, 249] on label "-3/64" at bounding box center [285, 240] width 110 height 23
click at [292, 248] on input "-3/64" at bounding box center [288, 243] width 7 height 7
radio input "true"
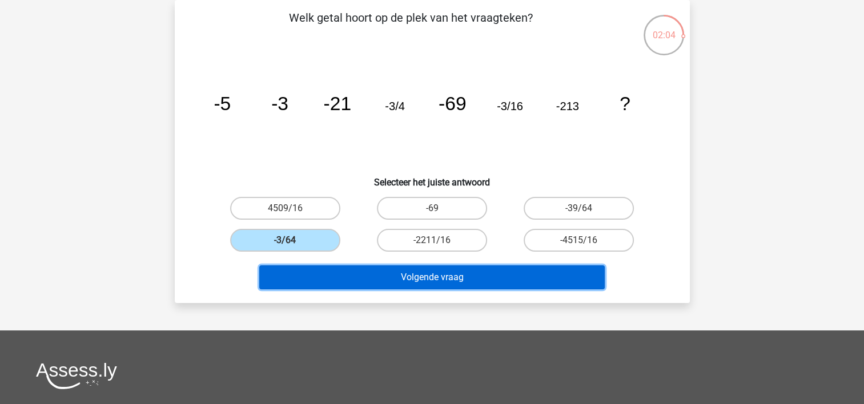
click at [315, 274] on button "Volgende vraag" at bounding box center [431, 277] width 345 height 24
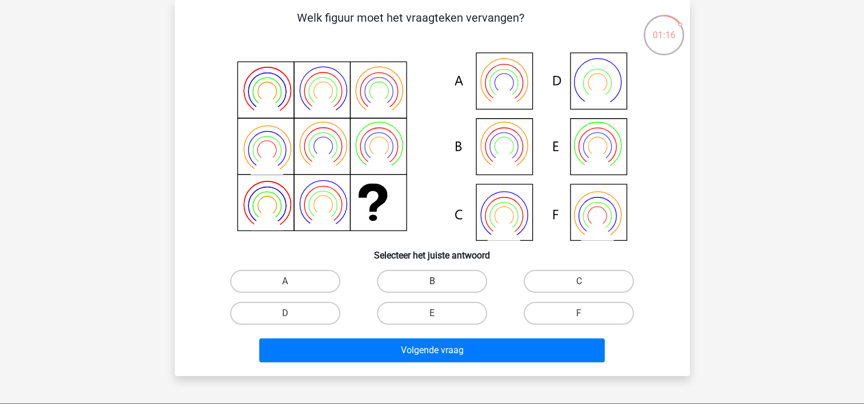
click at [394, 287] on label "B" at bounding box center [432, 281] width 110 height 23
click at [432, 287] on input "B" at bounding box center [435, 284] width 7 height 7
radio input "true"
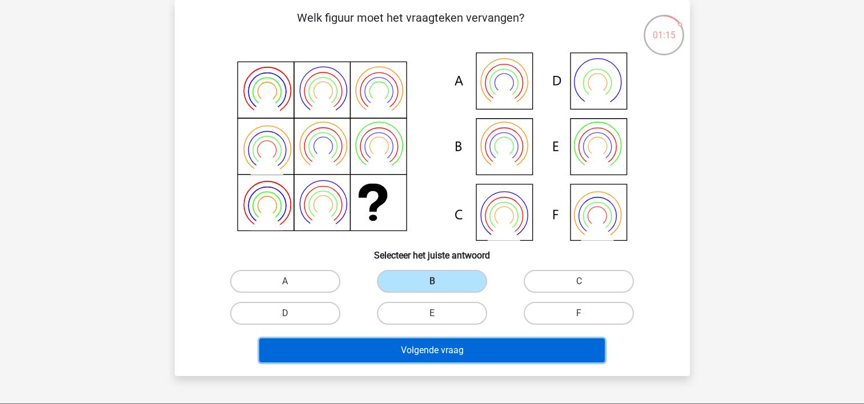
click at [400, 355] on button "Volgende vraag" at bounding box center [431, 351] width 345 height 24
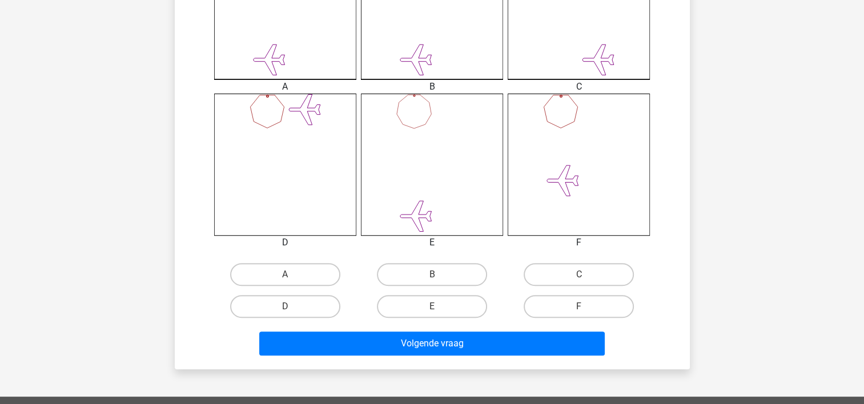
scroll to position [395, 0]
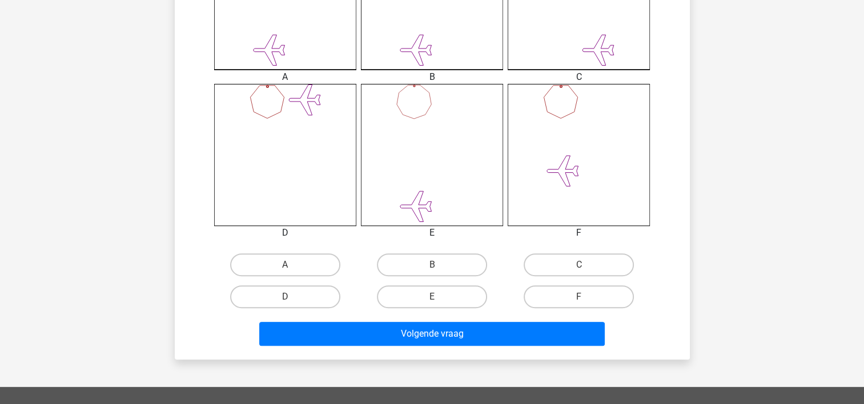
click at [453, 258] on label "B" at bounding box center [432, 264] width 110 height 23
click at [439, 265] on input "B" at bounding box center [435, 268] width 7 height 7
radio input "true"
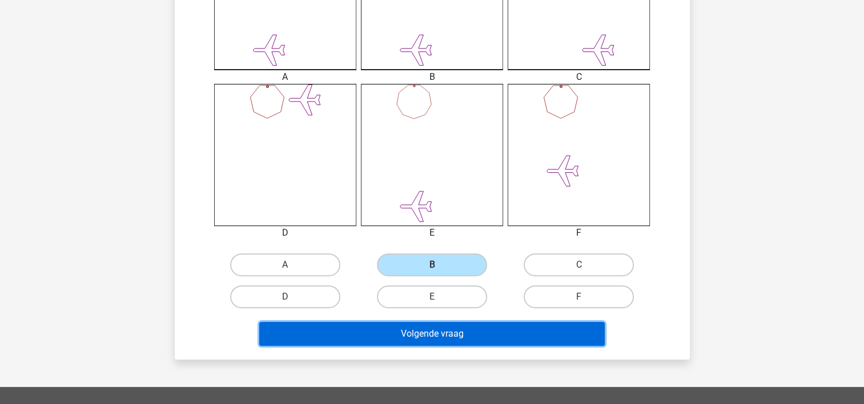
click at [446, 324] on button "Volgende vraag" at bounding box center [431, 334] width 345 height 24
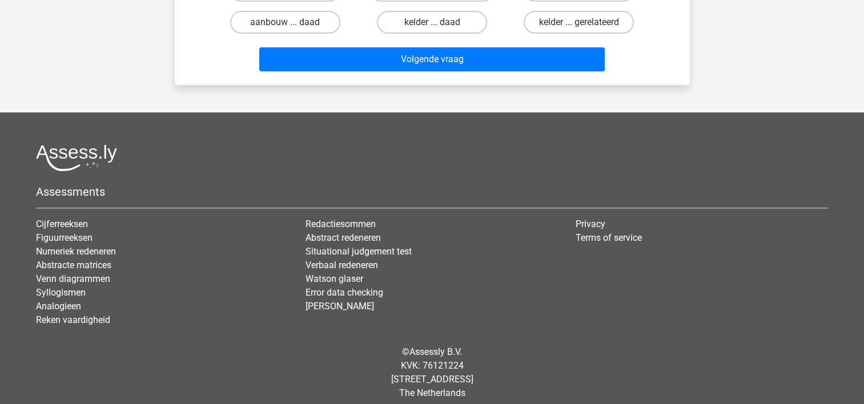
scroll to position [53, 0]
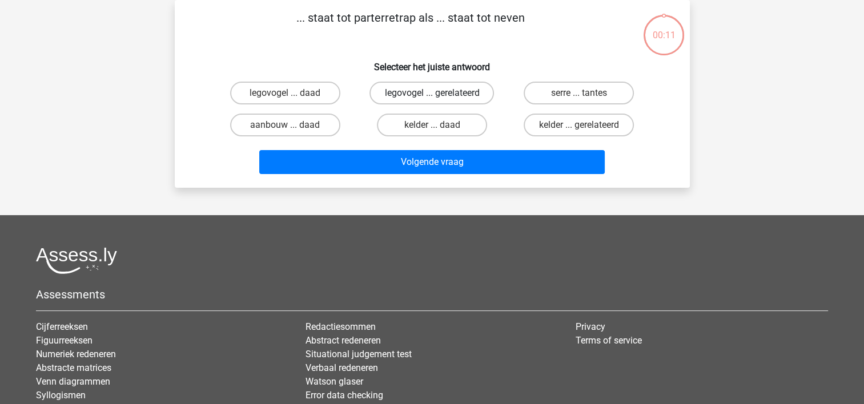
click at [422, 91] on label "legovogel ... gerelateerd" at bounding box center [431, 93] width 124 height 23
click at [432, 93] on input "legovogel ... gerelateerd" at bounding box center [435, 96] width 7 height 7
radio input "true"
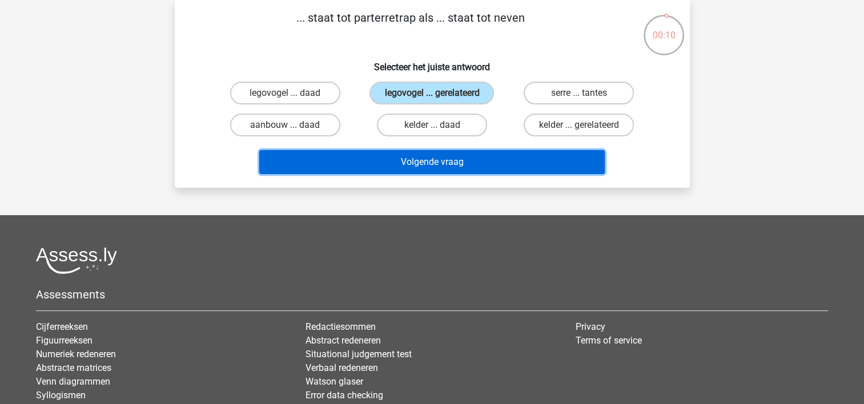
click at [438, 164] on button "Volgende vraag" at bounding box center [431, 162] width 345 height 24
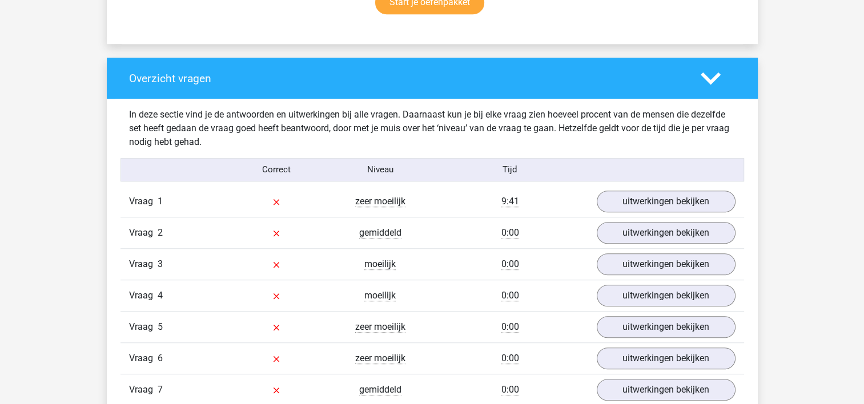
scroll to position [343, 0]
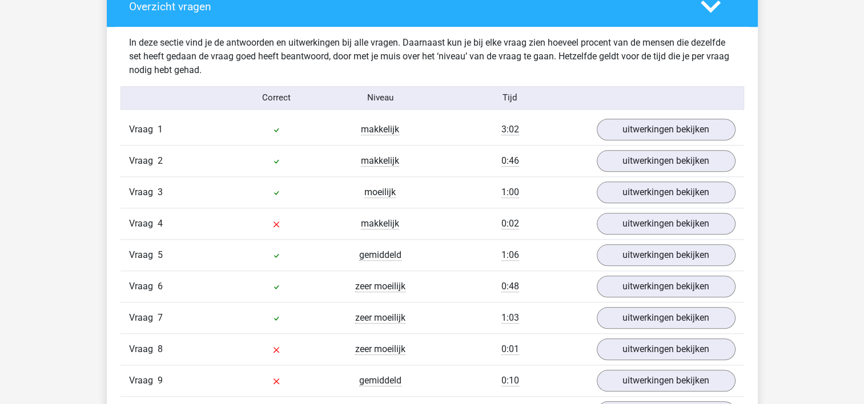
scroll to position [1313, 0]
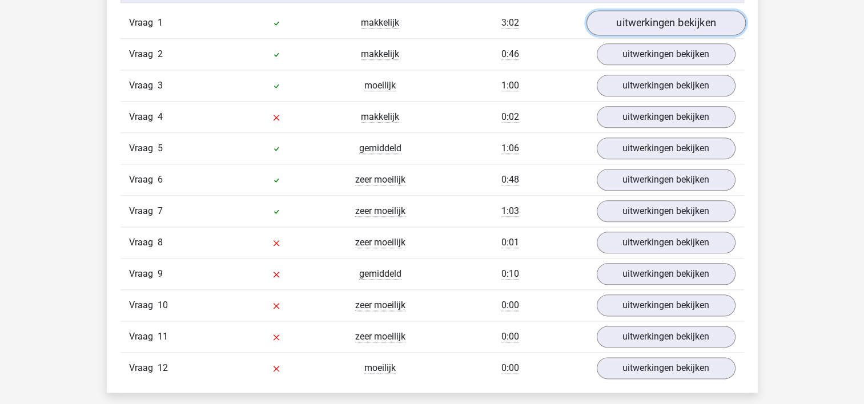
click at [643, 20] on link "uitwerkingen bekijken" at bounding box center [665, 22] width 159 height 25
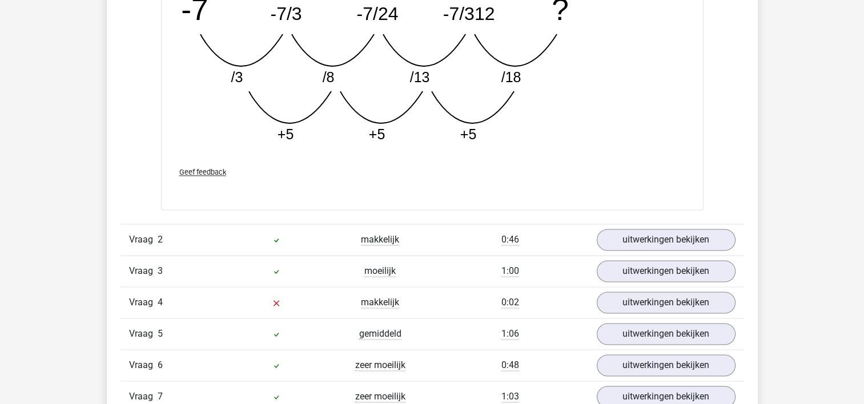
scroll to position [1713, 0]
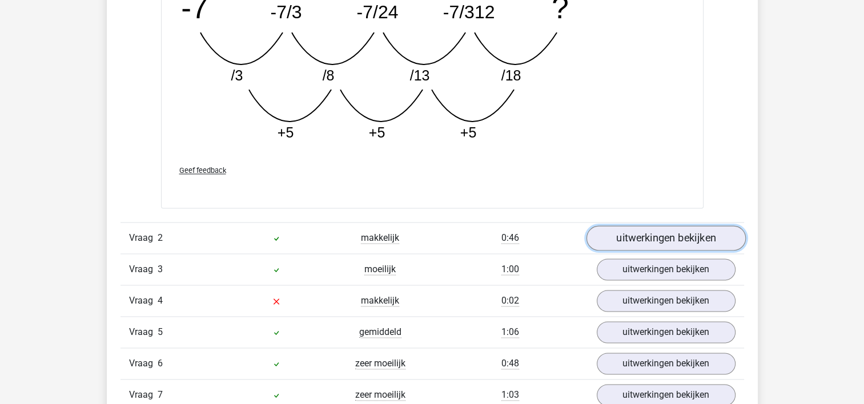
click at [635, 230] on link "uitwerkingen bekijken" at bounding box center [665, 238] width 159 height 25
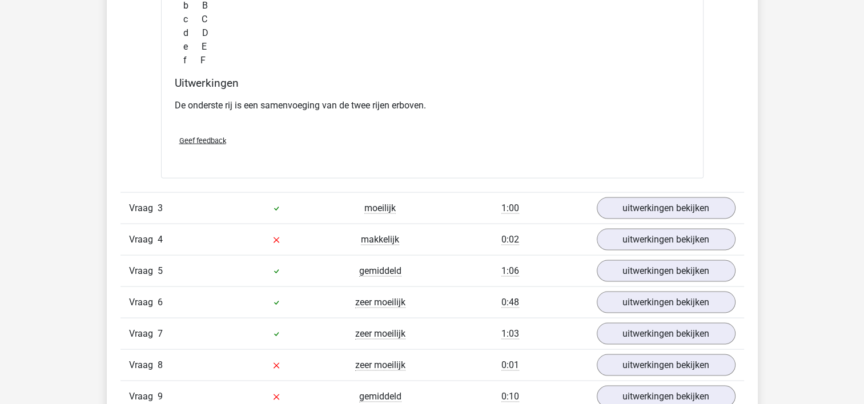
scroll to position [2227, 0]
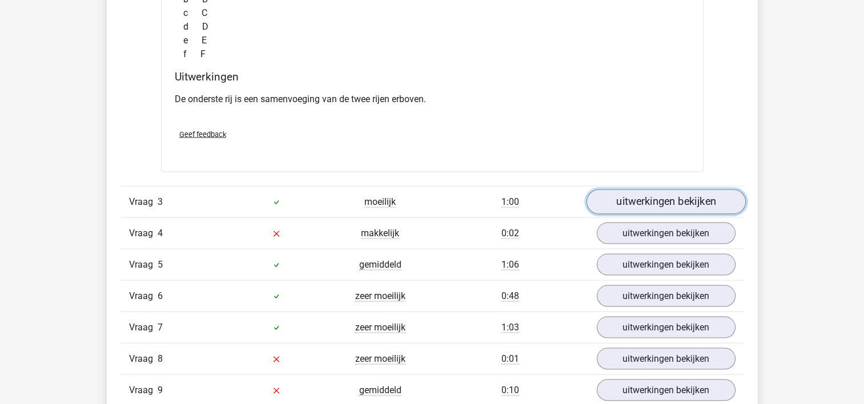
click at [633, 201] on link "uitwerkingen bekijken" at bounding box center [665, 202] width 159 height 25
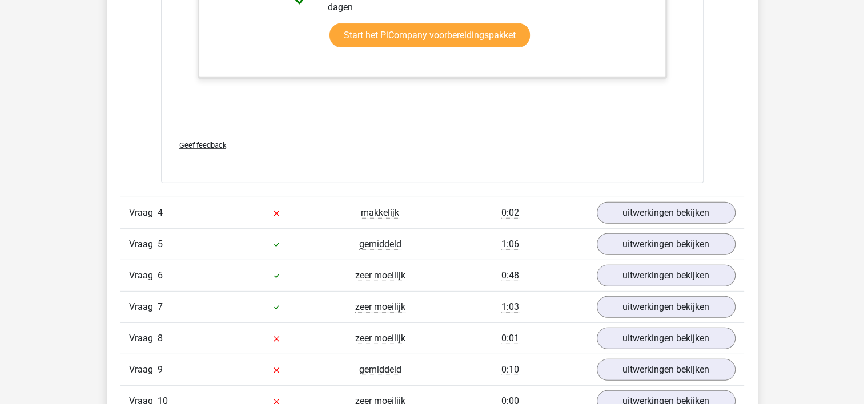
scroll to position [3311, 0]
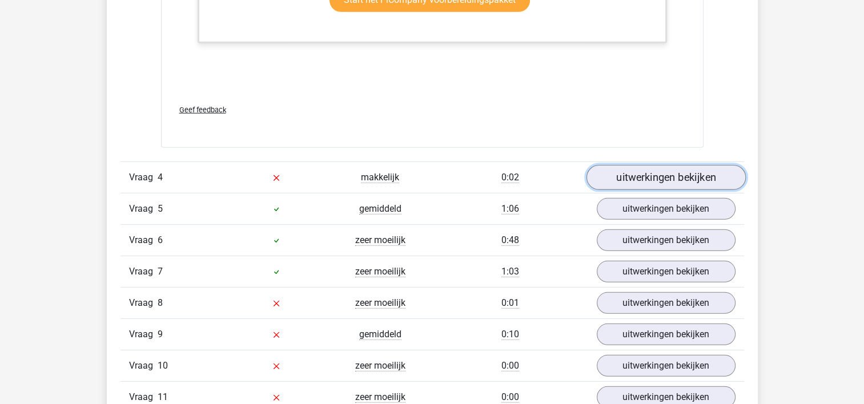
click at [624, 176] on link "uitwerkingen bekijken" at bounding box center [665, 178] width 159 height 25
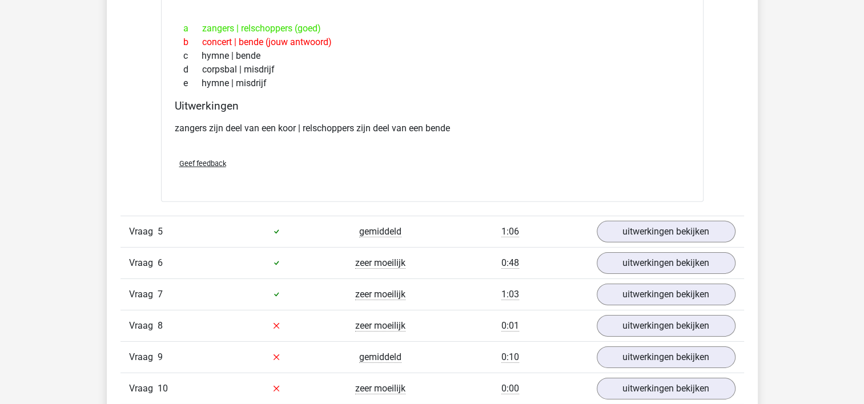
scroll to position [3597, 0]
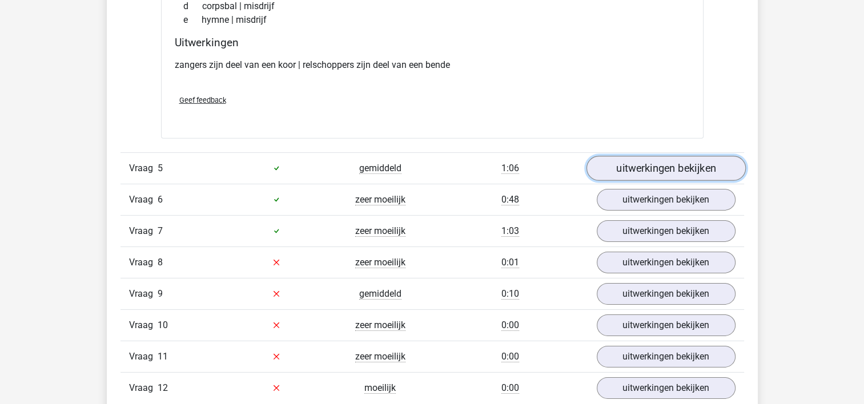
click at [631, 163] on link "uitwerkingen bekijken" at bounding box center [665, 168] width 159 height 25
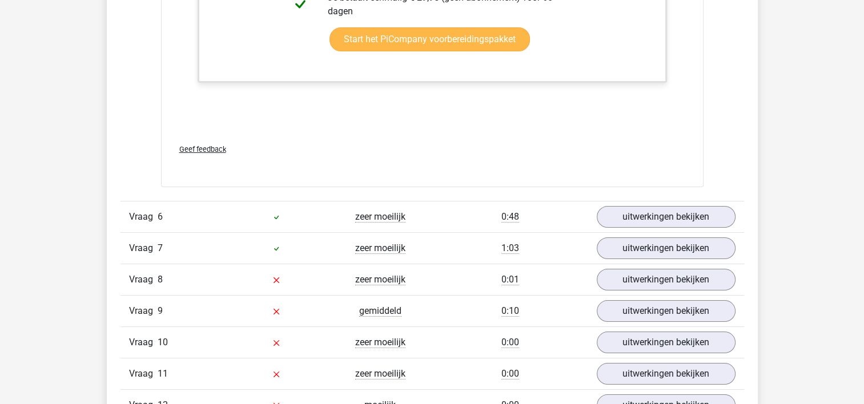
scroll to position [4339, 0]
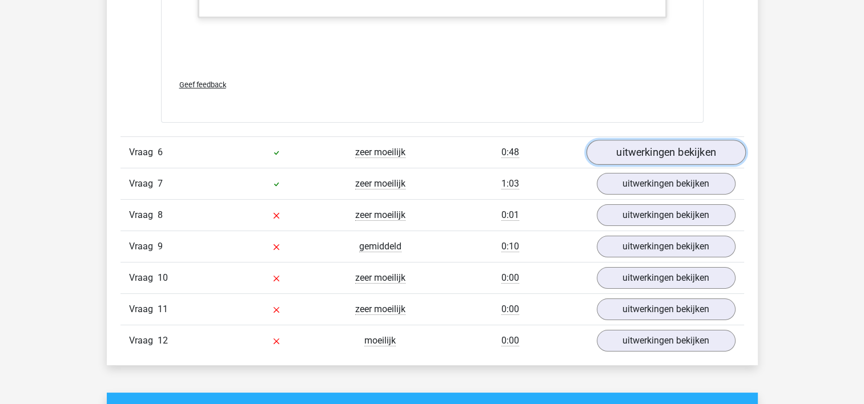
click at [632, 147] on link "uitwerkingen bekijken" at bounding box center [665, 152] width 159 height 25
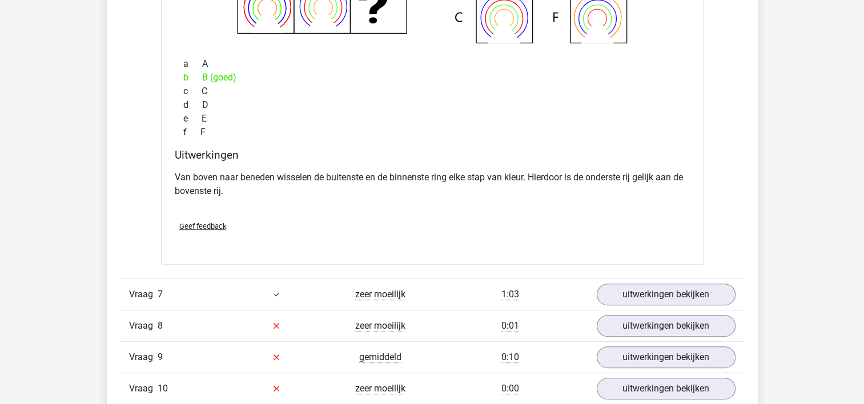
scroll to position [4796, 0]
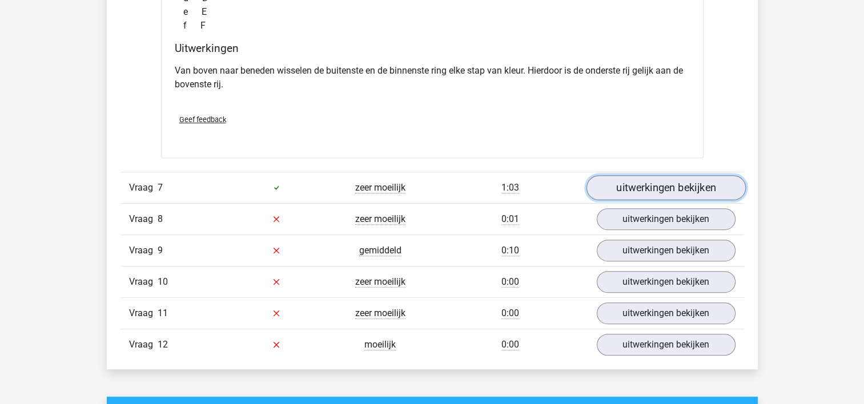
click at [641, 180] on link "uitwerkingen bekijken" at bounding box center [665, 187] width 159 height 25
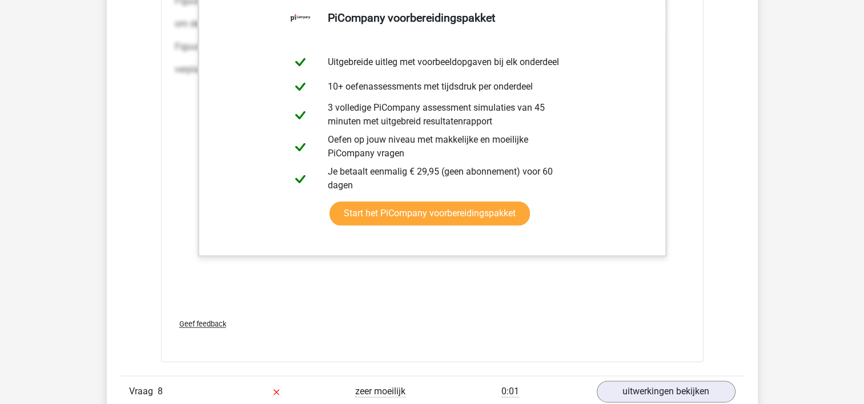
scroll to position [5880, 0]
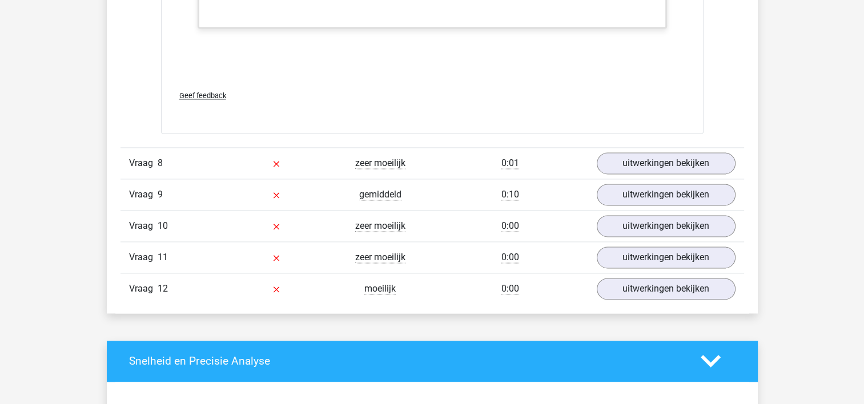
click at [645, 147] on div "Vraag 8 zeer moeilijk 0:01 uitwerkingen bekijken" at bounding box center [431, 162] width 623 height 31
click at [653, 159] on link "uitwerkingen bekijken" at bounding box center [665, 163] width 159 height 25
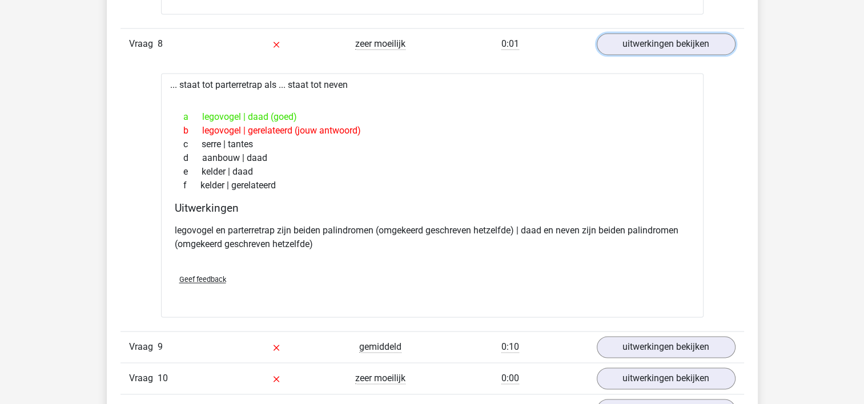
scroll to position [6166, 0]
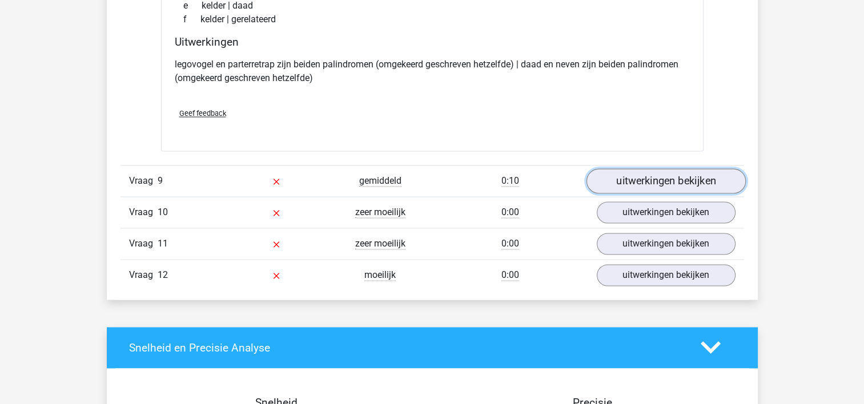
click at [685, 168] on link "uitwerkingen bekijken" at bounding box center [665, 180] width 159 height 25
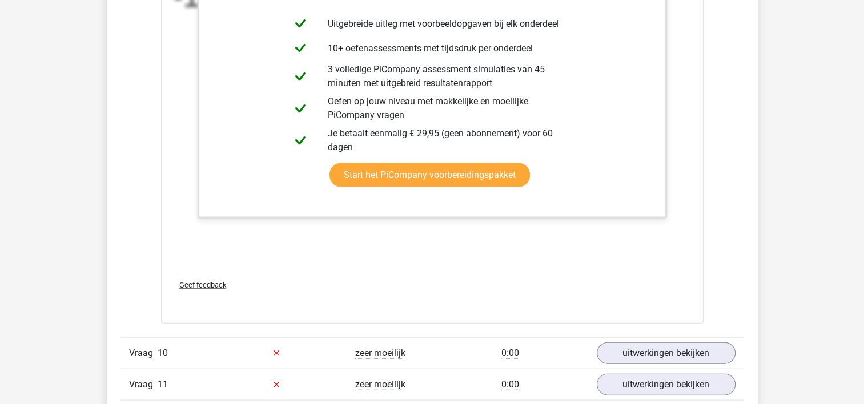
scroll to position [6794, 0]
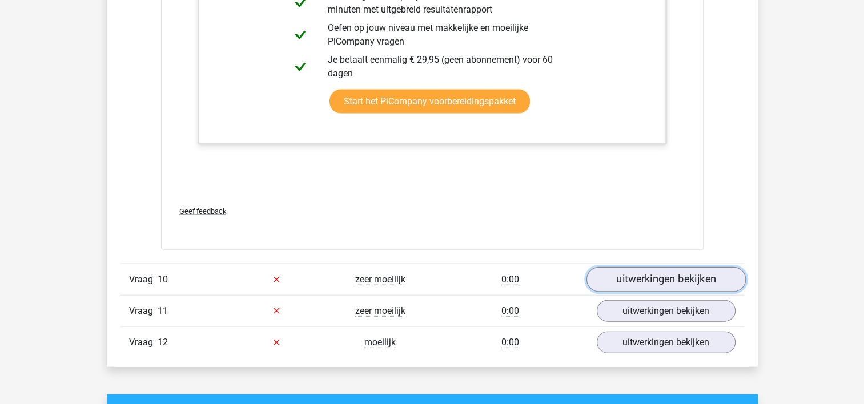
click at [634, 268] on link "uitwerkingen bekijken" at bounding box center [665, 279] width 159 height 25
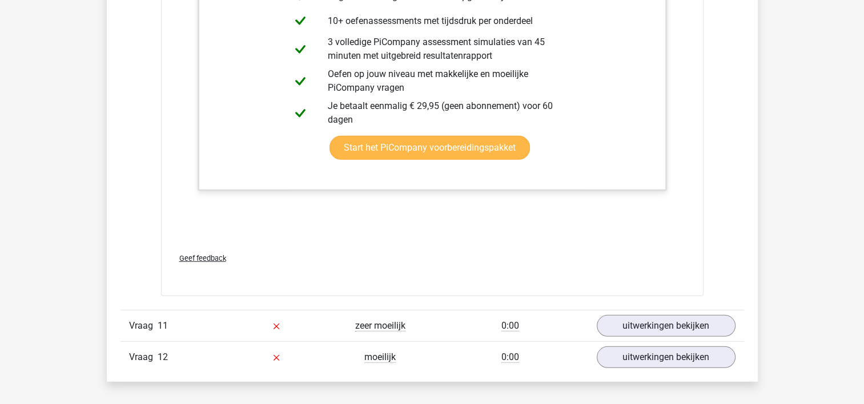
scroll to position [7764, 0]
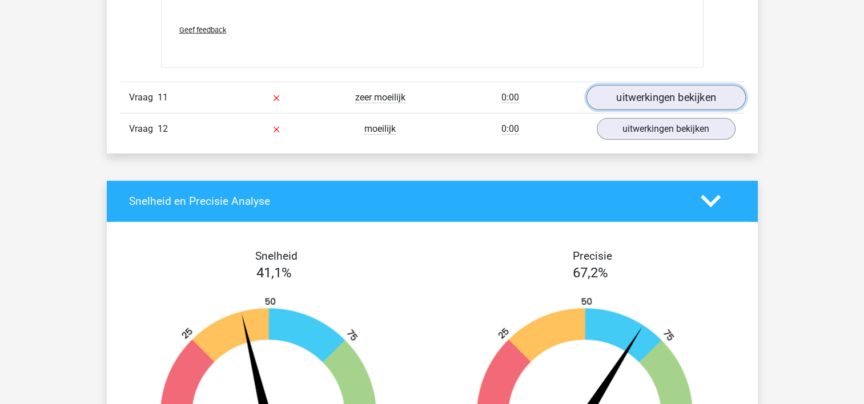
click at [687, 98] on link "uitwerkingen bekijken" at bounding box center [665, 97] width 159 height 25
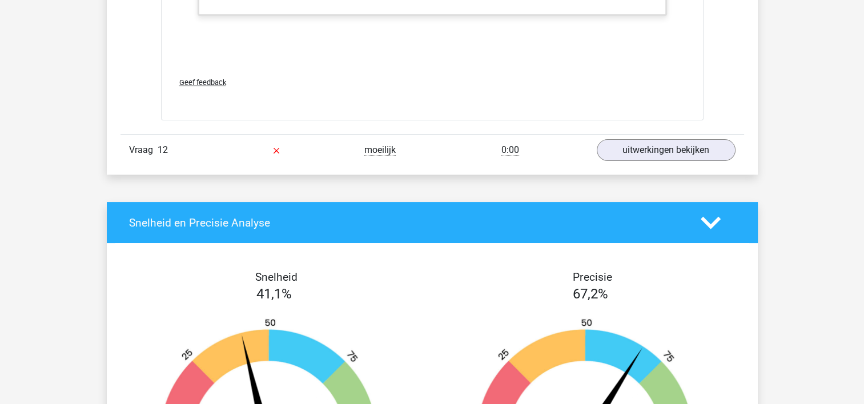
scroll to position [8792, 0]
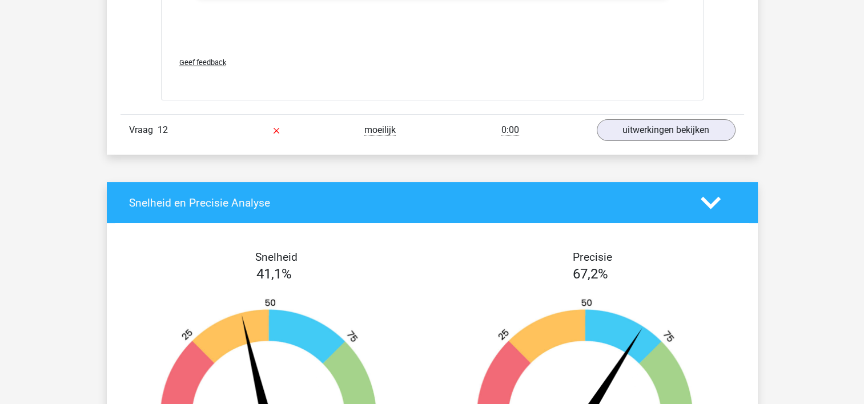
click at [388, 130] on div "Vraag 12 moeilijk 0:00 uitwerkingen bekijken" at bounding box center [431, 129] width 623 height 31
click at [657, 118] on link "uitwerkingen bekijken" at bounding box center [665, 130] width 159 height 25
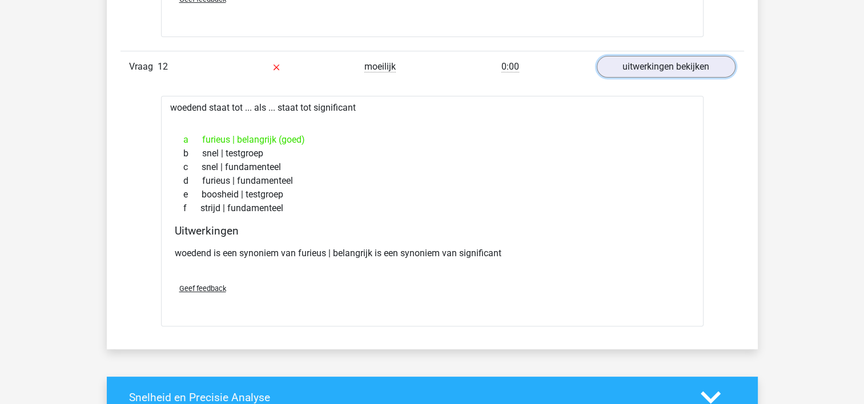
scroll to position [8849, 0]
